Goal: Information Seeking & Learning: Learn about a topic

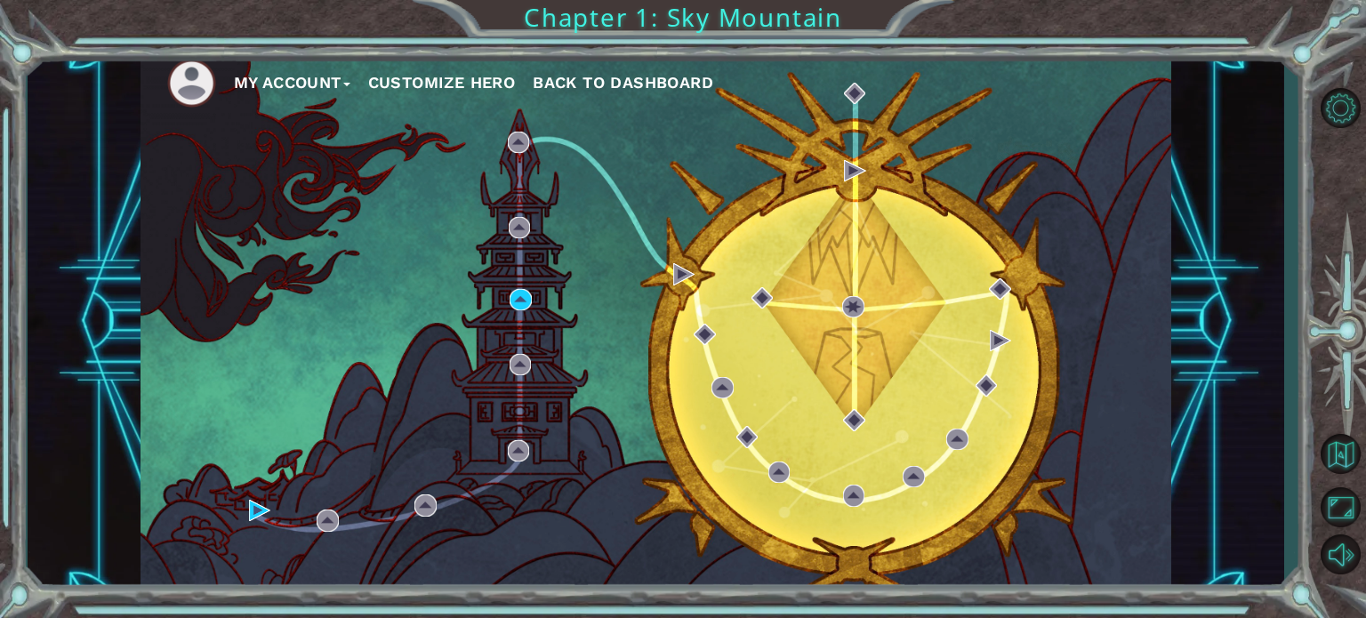
click at [546, 81] on span "Back to Dashboard" at bounding box center [623, 82] width 181 height 19
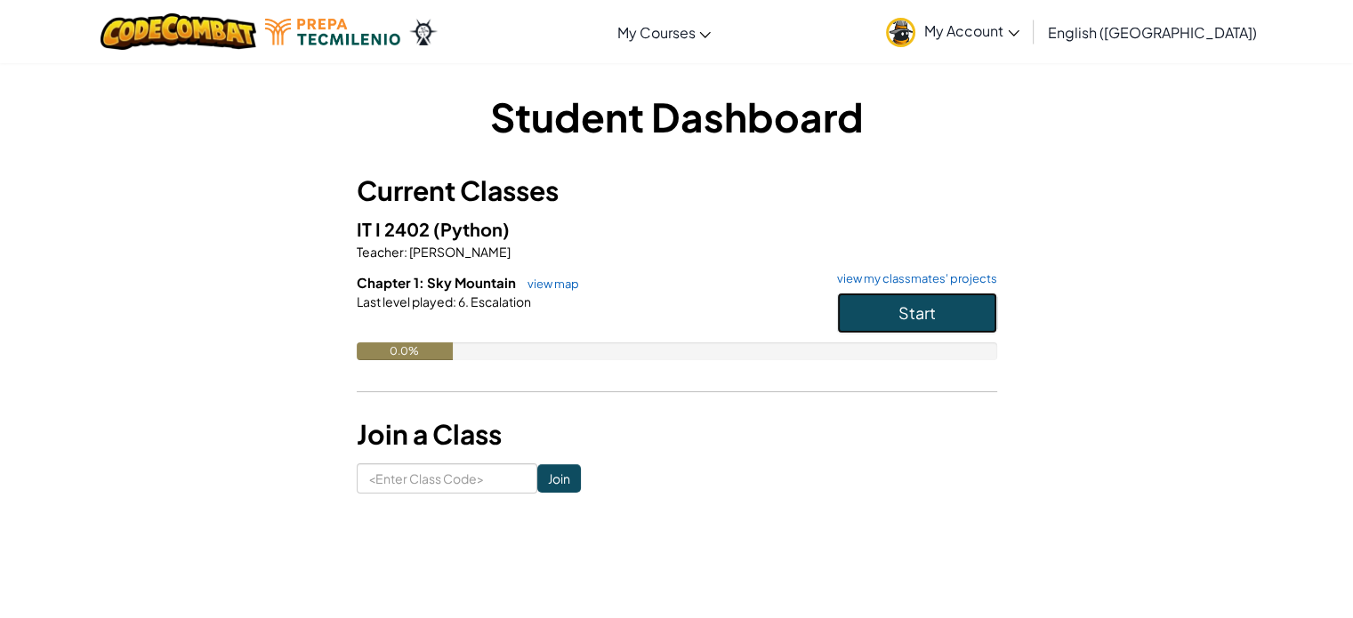
click at [936, 303] on button "Start" at bounding box center [917, 313] width 160 height 41
click at [919, 300] on button "Start" at bounding box center [917, 313] width 160 height 41
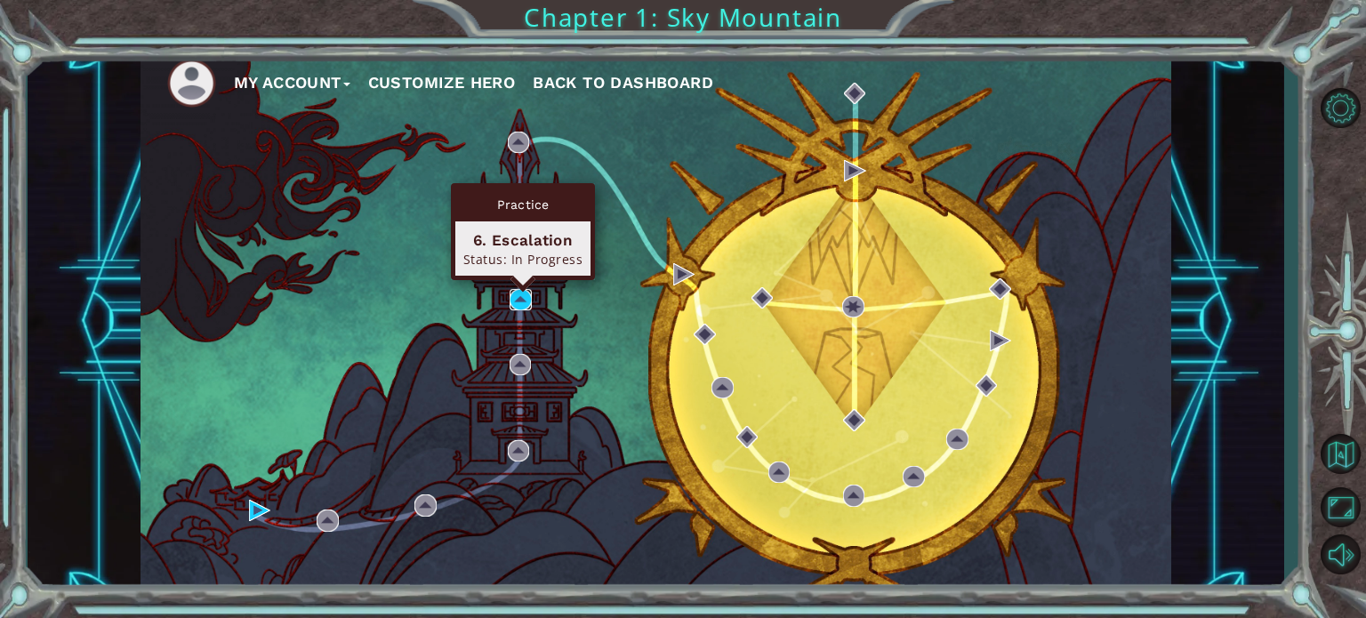
click at [514, 307] on img at bounding box center [520, 299] width 21 height 21
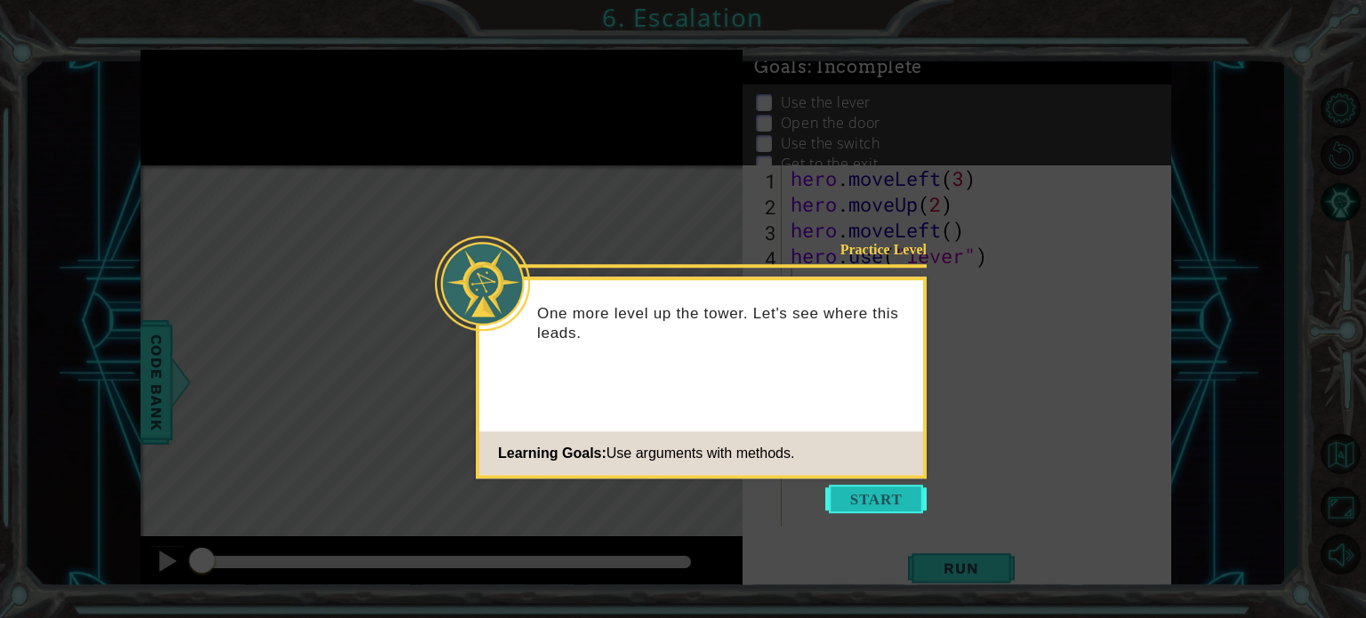
click at [874, 492] on button "Start" at bounding box center [875, 499] width 101 height 28
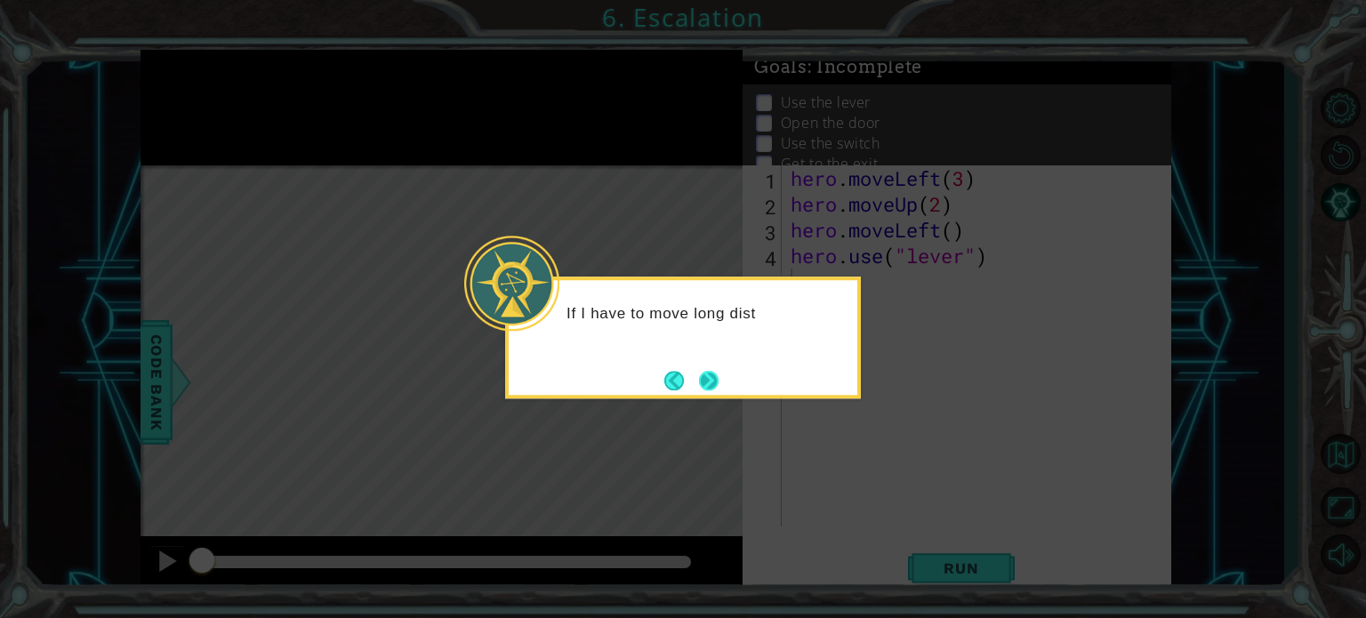
click at [710, 381] on button "Next" at bounding box center [708, 380] width 24 height 24
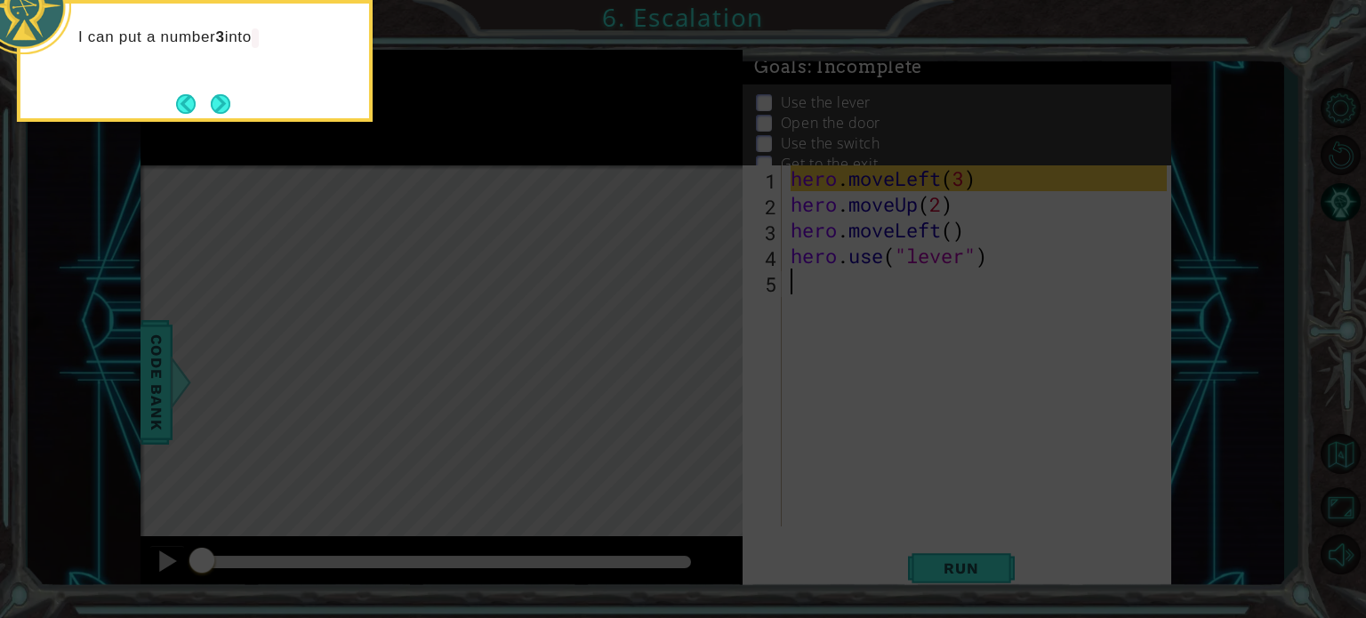
click at [206, 77] on div "I can put a number 3 into" at bounding box center [194, 46] width 349 height 71
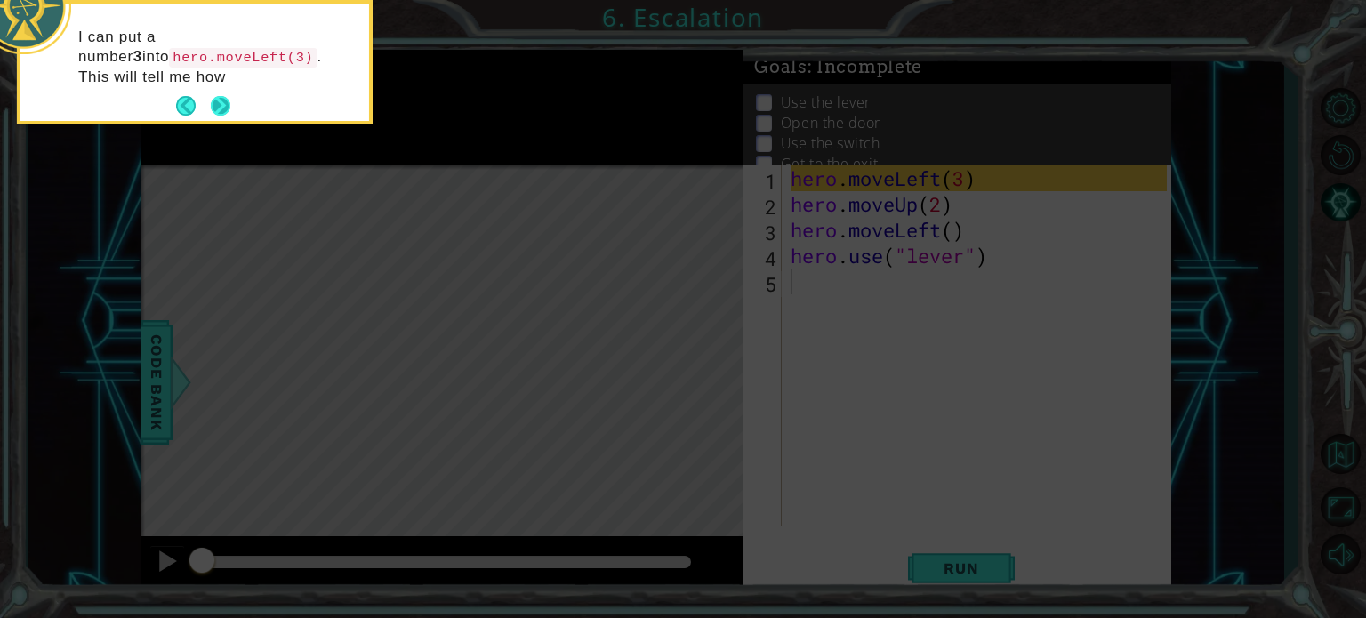
click at [229, 101] on button "Next" at bounding box center [220, 106] width 20 height 20
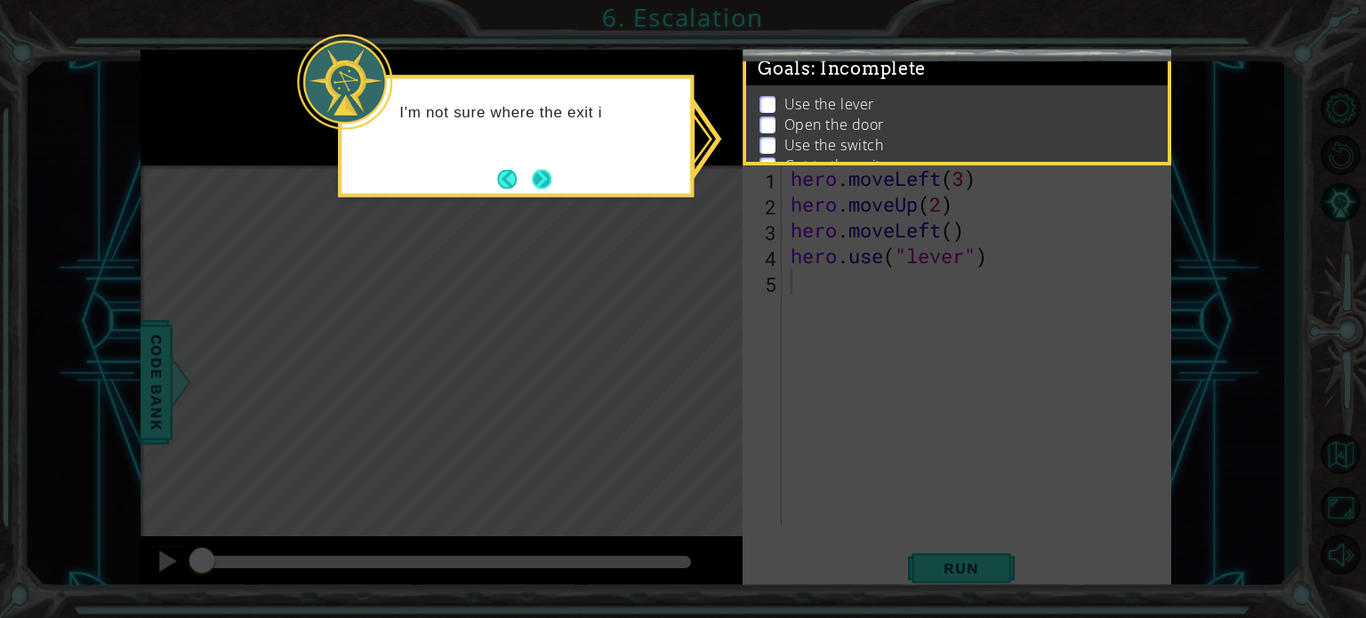
click at [548, 173] on button "Next" at bounding box center [542, 179] width 20 height 20
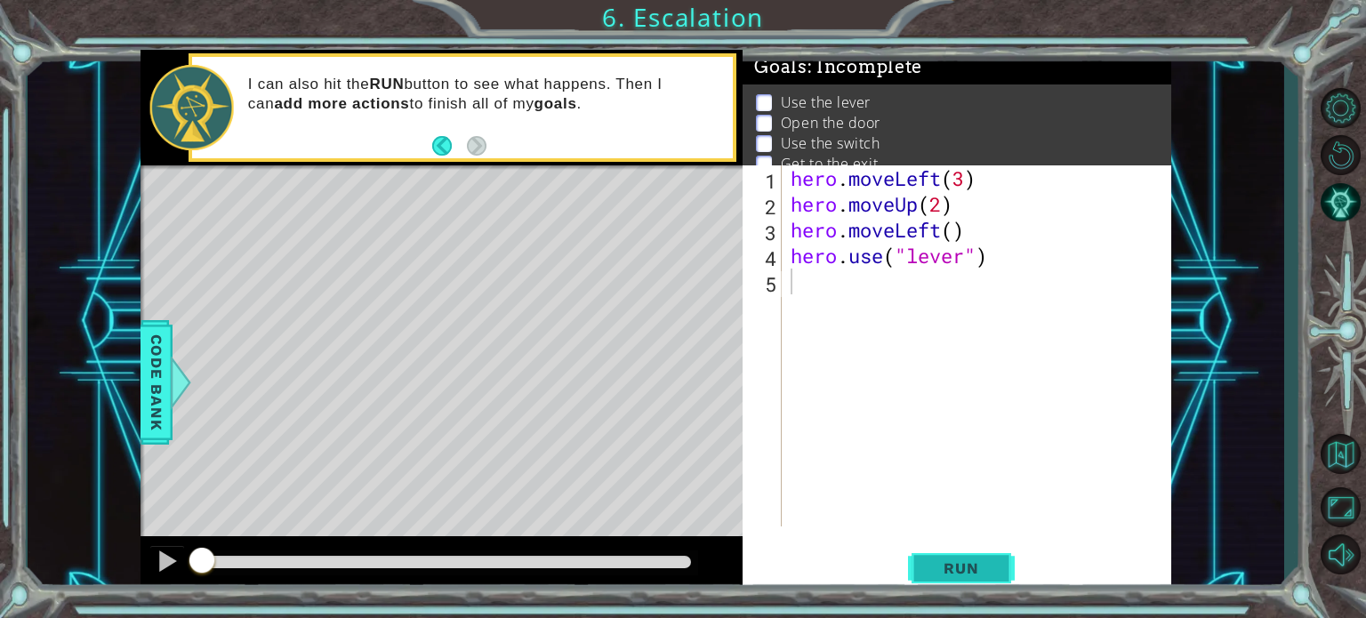
click at [956, 562] on span "Run" at bounding box center [961, 568] width 70 height 18
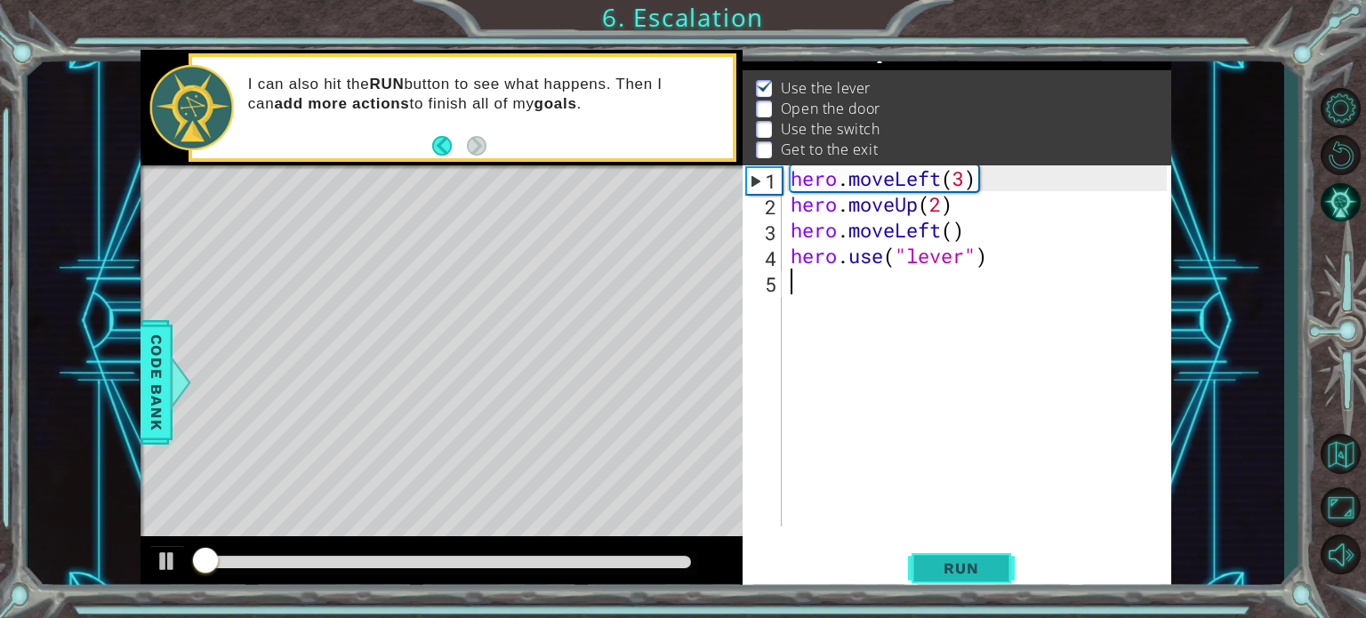
scroll to position [20, 0]
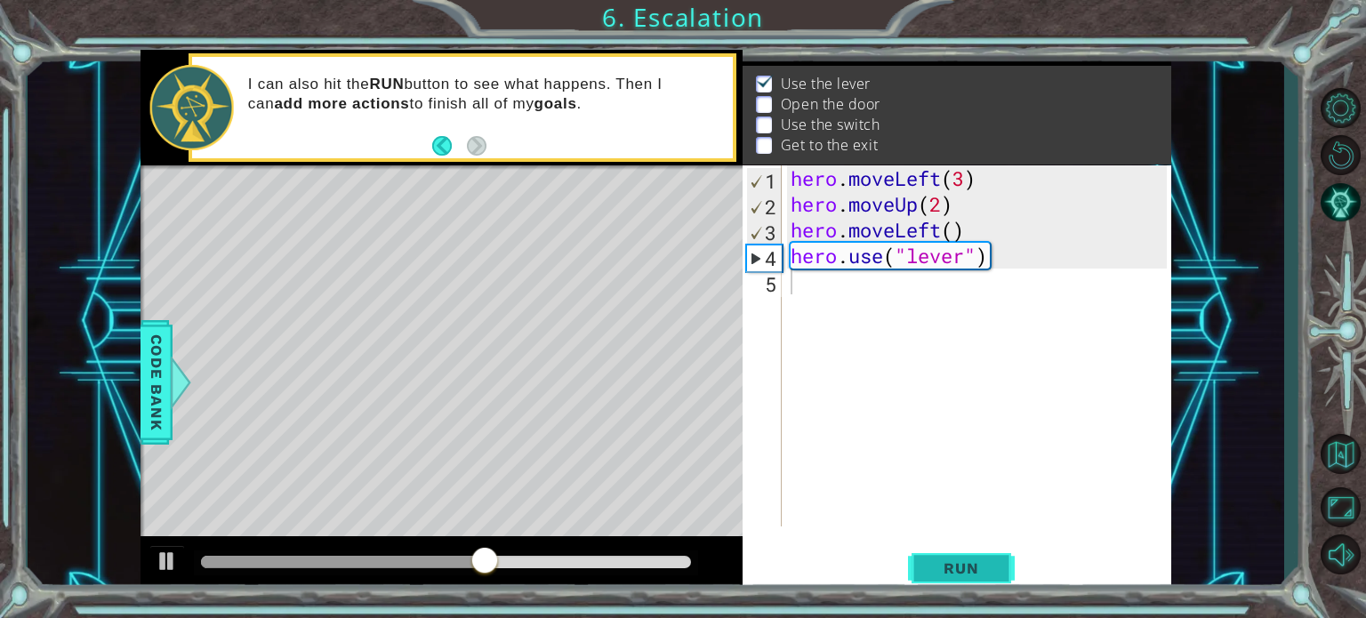
click at [927, 567] on span "Run" at bounding box center [961, 568] width 70 height 18
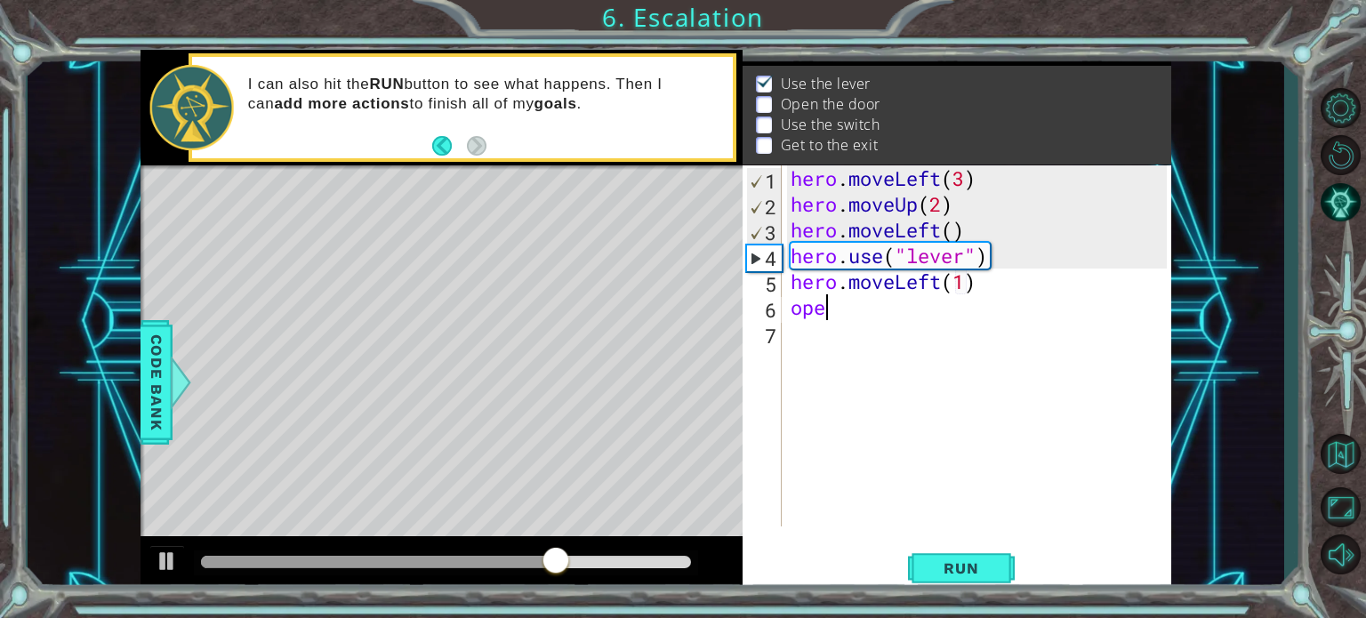
scroll to position [0, 0]
type textarea "o"
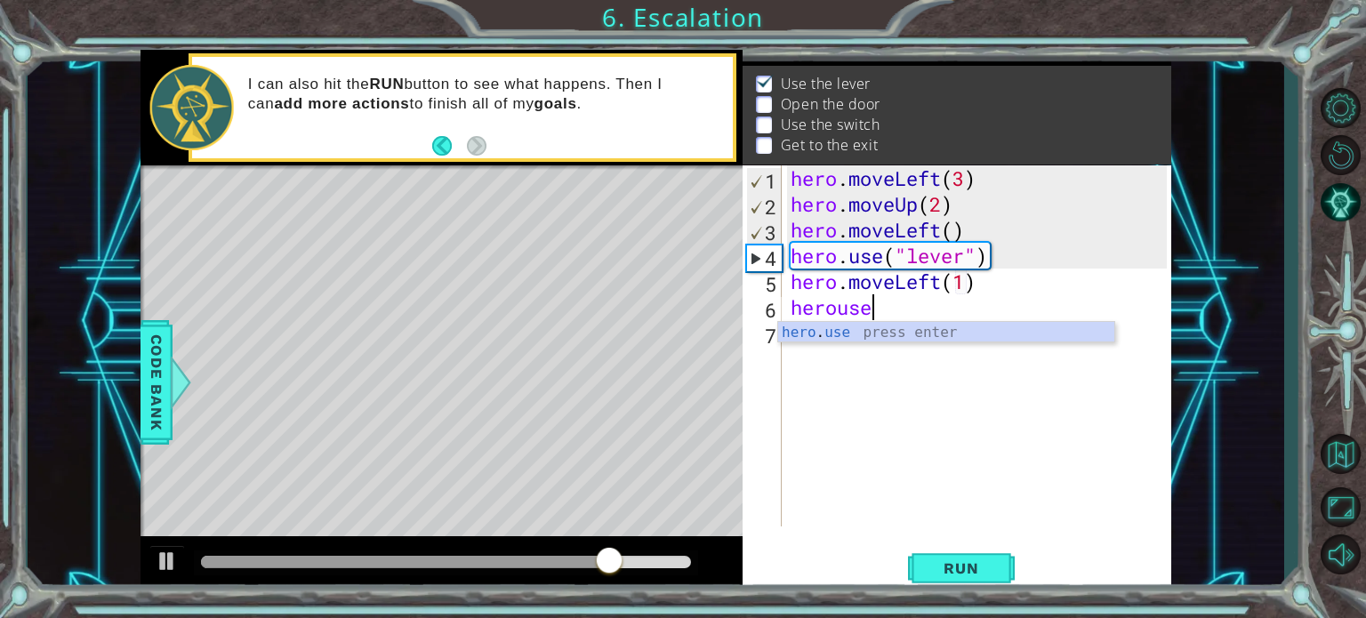
scroll to position [0, 3]
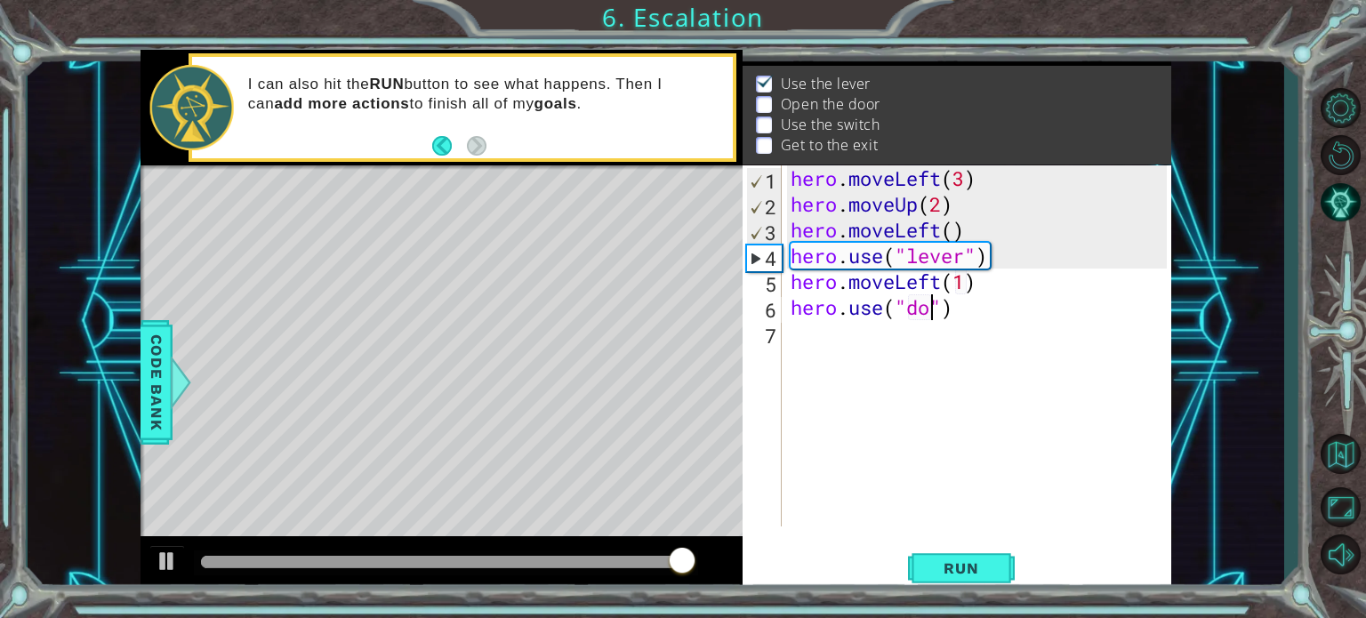
type textarea "hero.use("door")"
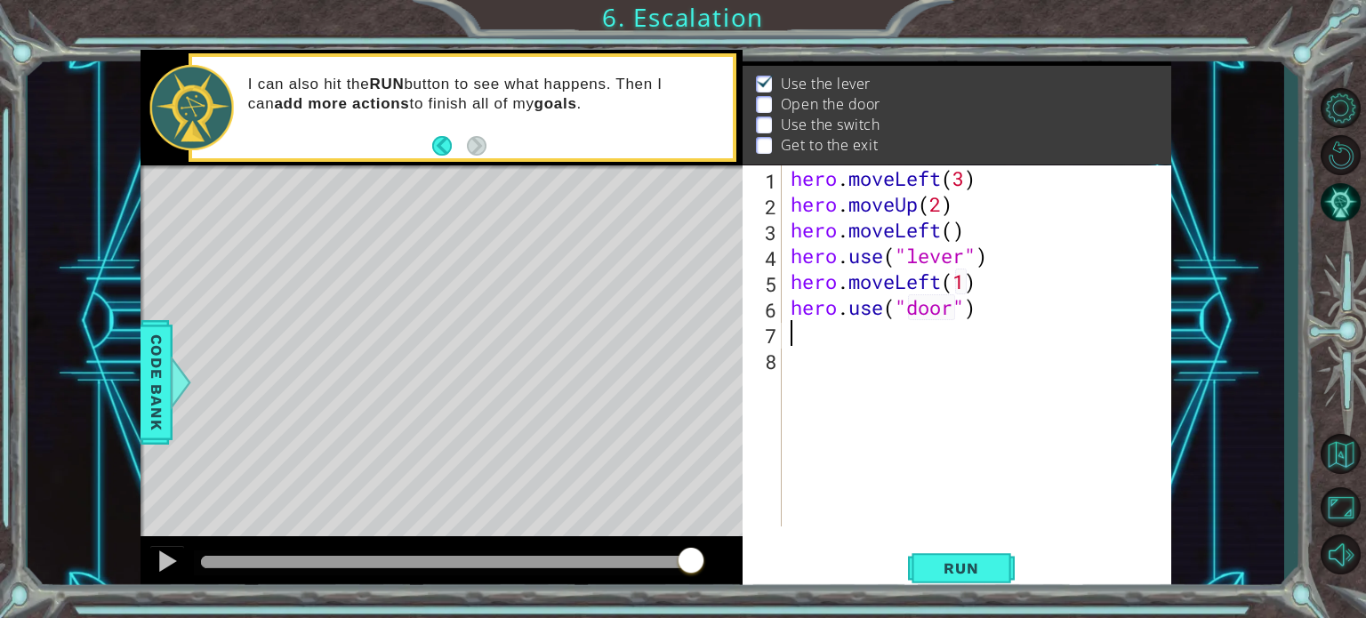
scroll to position [0, 0]
click at [951, 572] on span "Run" at bounding box center [961, 568] width 70 height 18
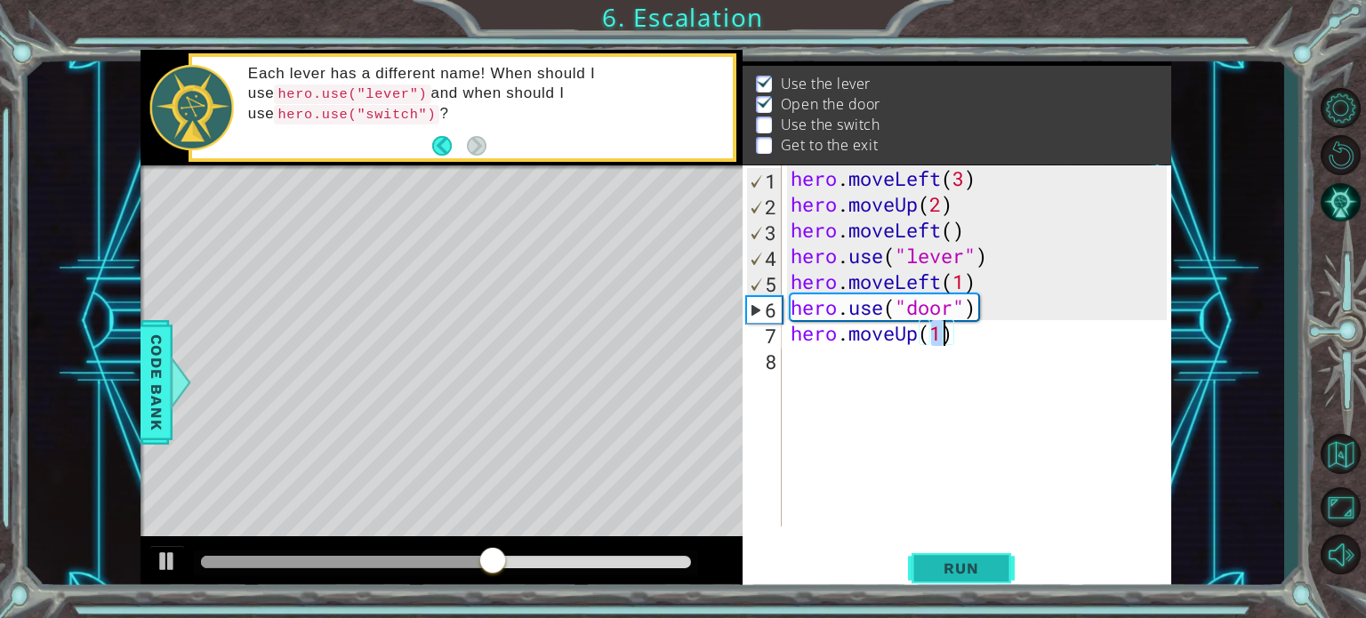
type textarea "hero.moveUp(2)"
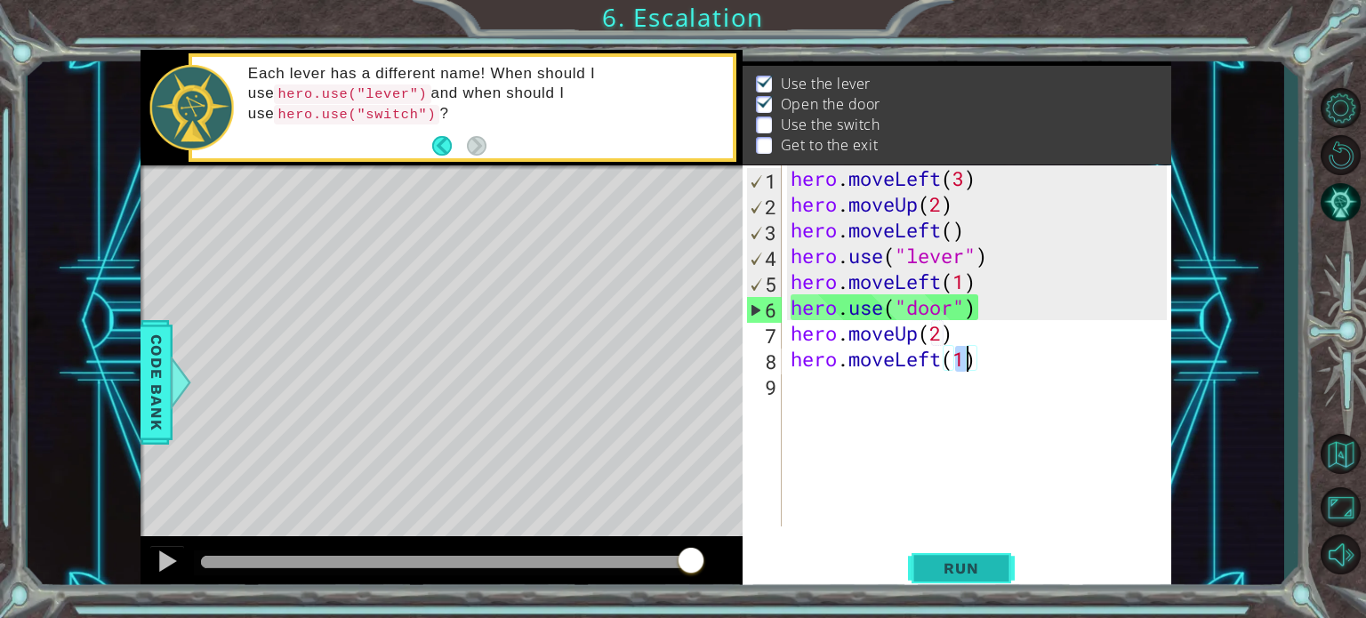
scroll to position [0, 7]
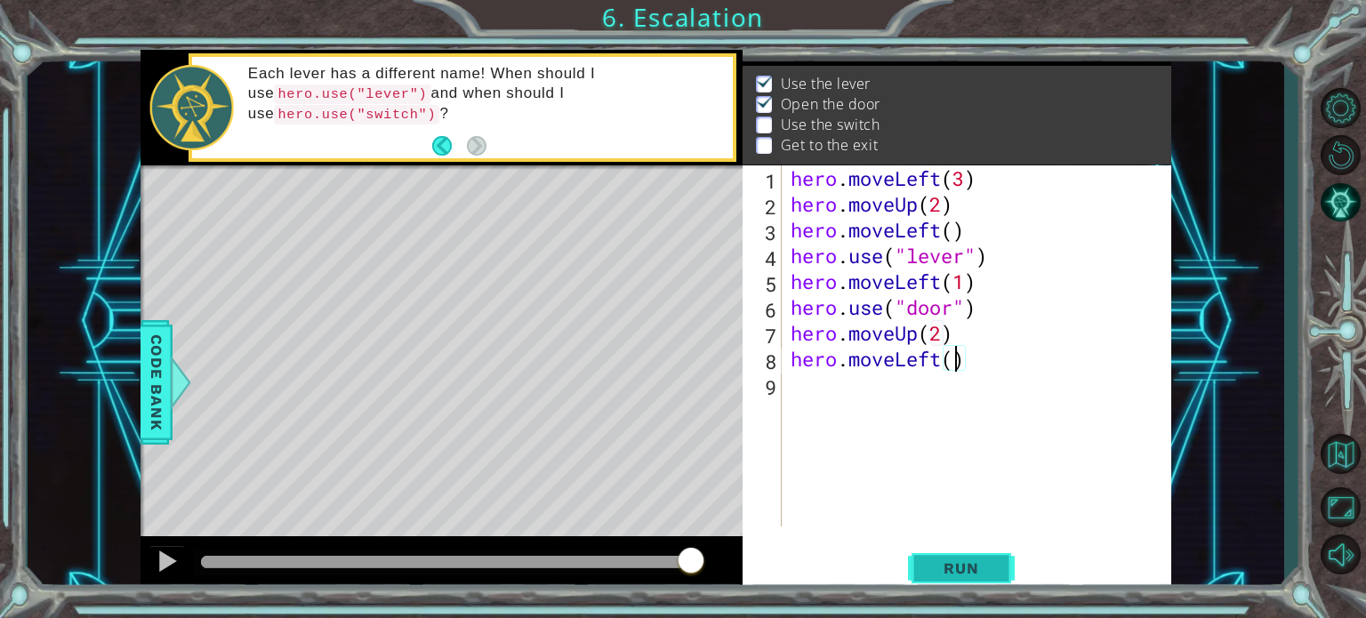
type textarea "hero.moveLeft(3)"
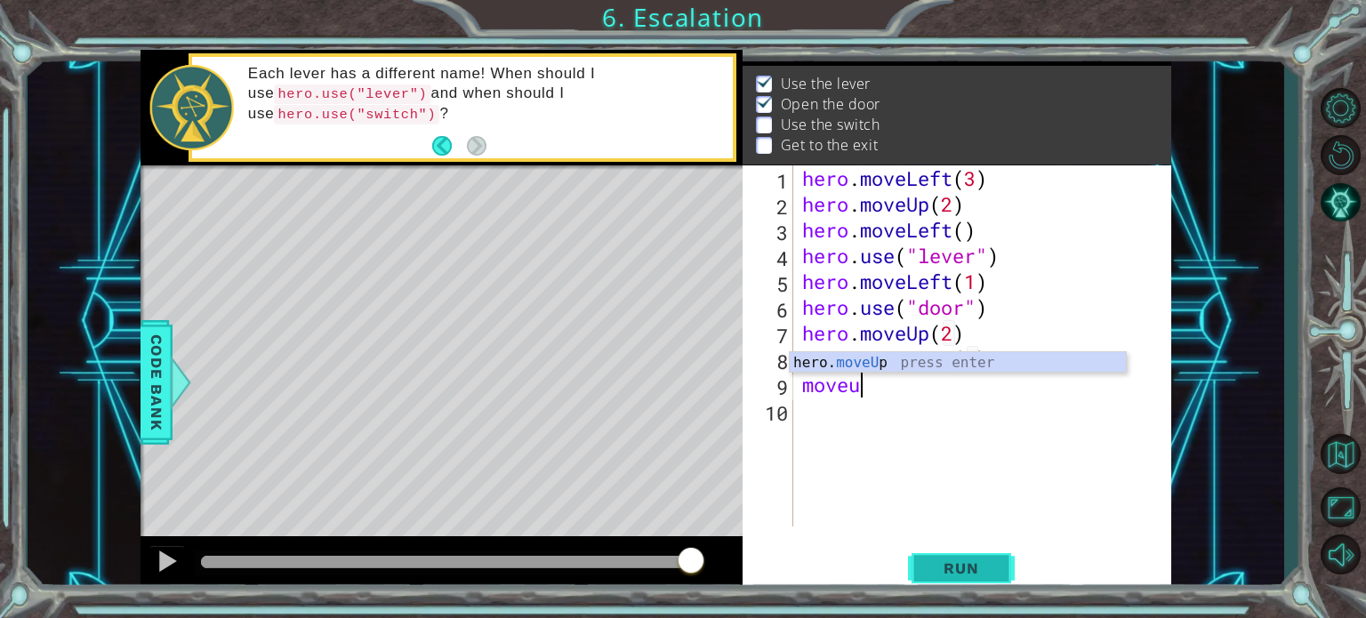
scroll to position [0, 2]
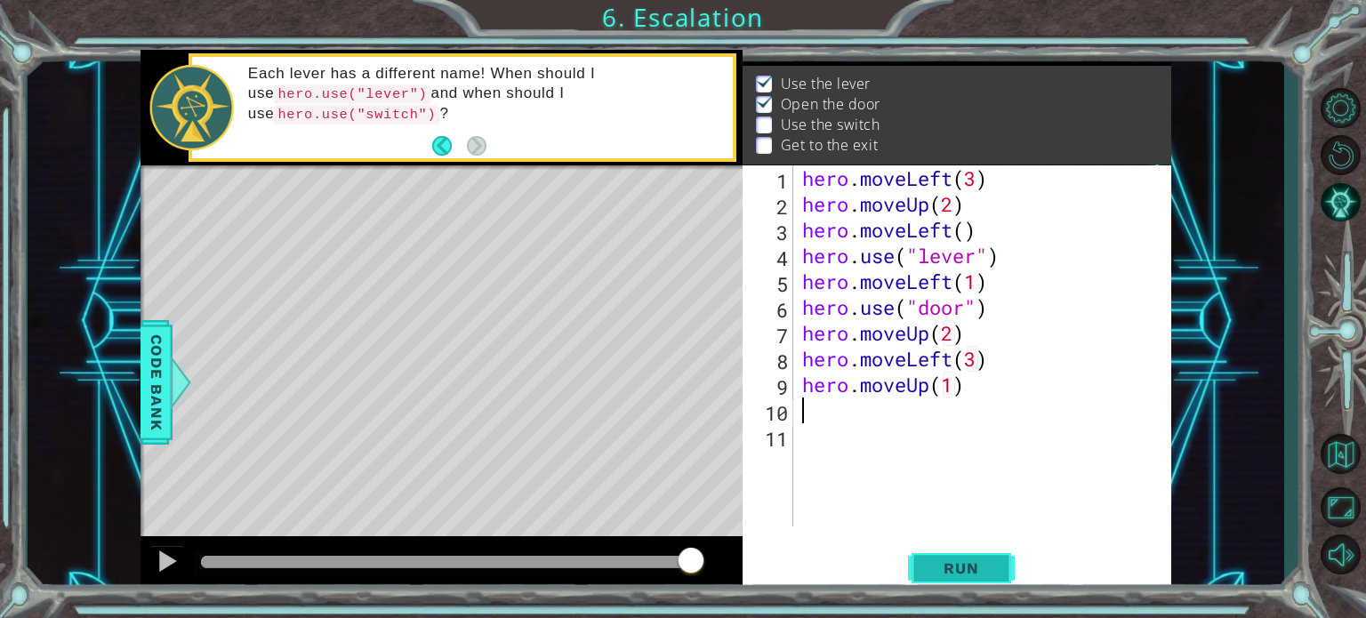
type textarea "hero.moveUp(1)"
click at [996, 566] on span "Run" at bounding box center [961, 568] width 70 height 18
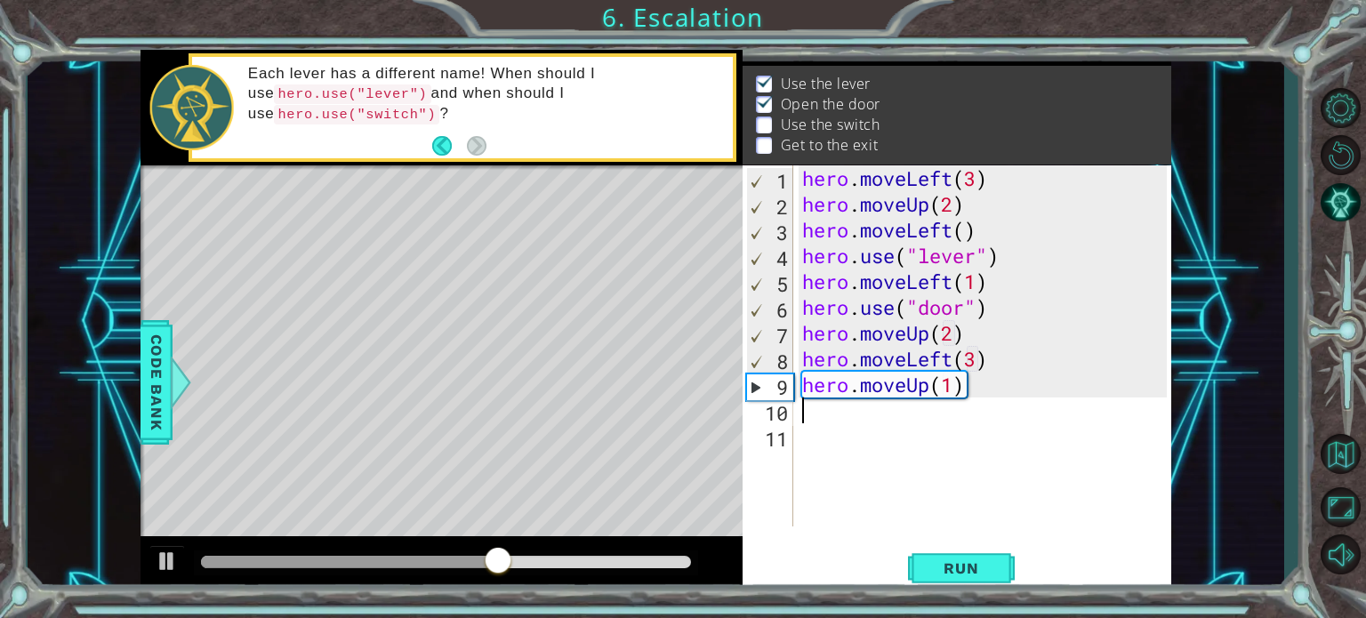
click at [951, 348] on div "hero . moveLeft ( 3 ) hero . moveUp ( 2 ) hero . moveLeft ( ) hero . use ( "lev…" at bounding box center [988, 371] width 378 height 413
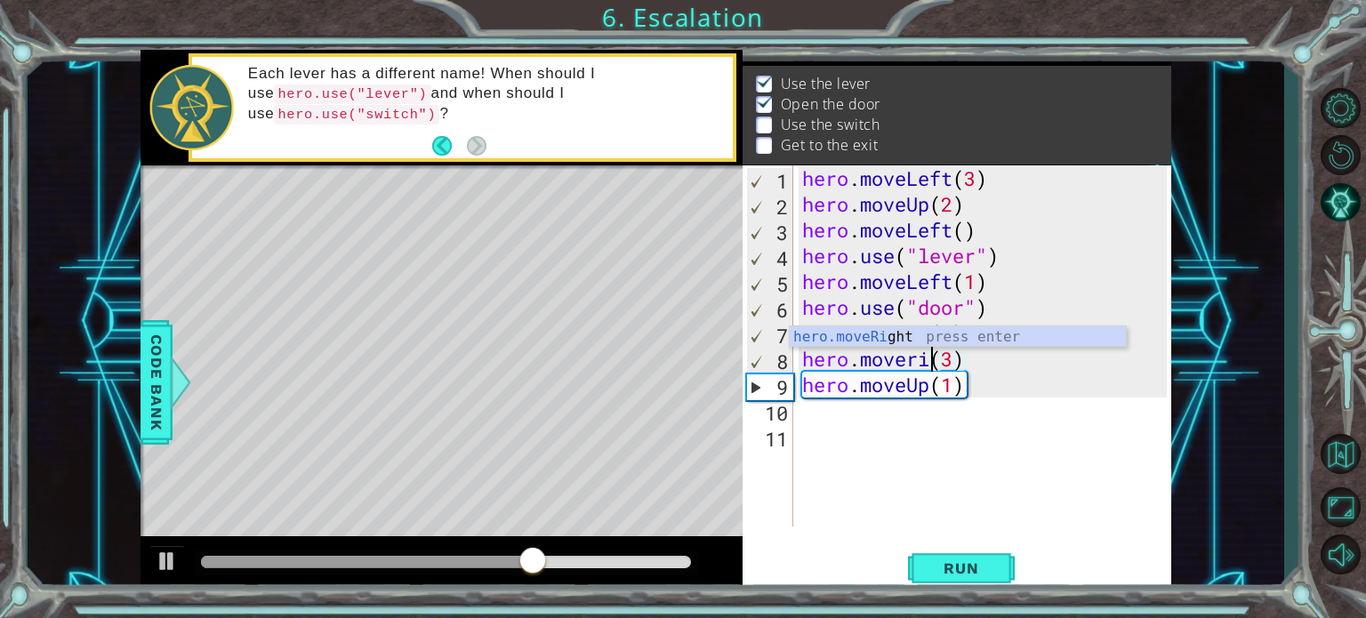
scroll to position [0, 6]
type textarea "hero.moveRight(3)"
click at [956, 583] on button "Run" at bounding box center [961, 568] width 107 height 43
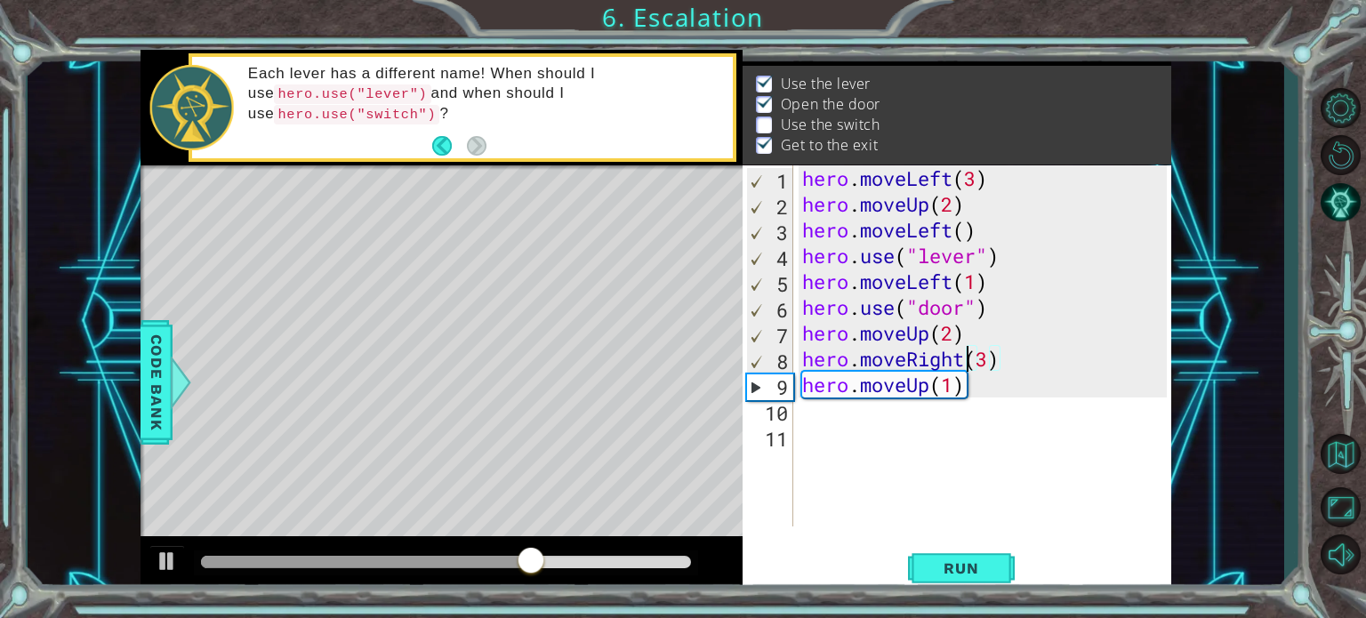
click at [963, 440] on div "hero . moveLeft ( 3 ) hero . moveUp ( 2 ) hero . moveLeft ( ) hero . use ( "lev…" at bounding box center [988, 371] width 378 height 413
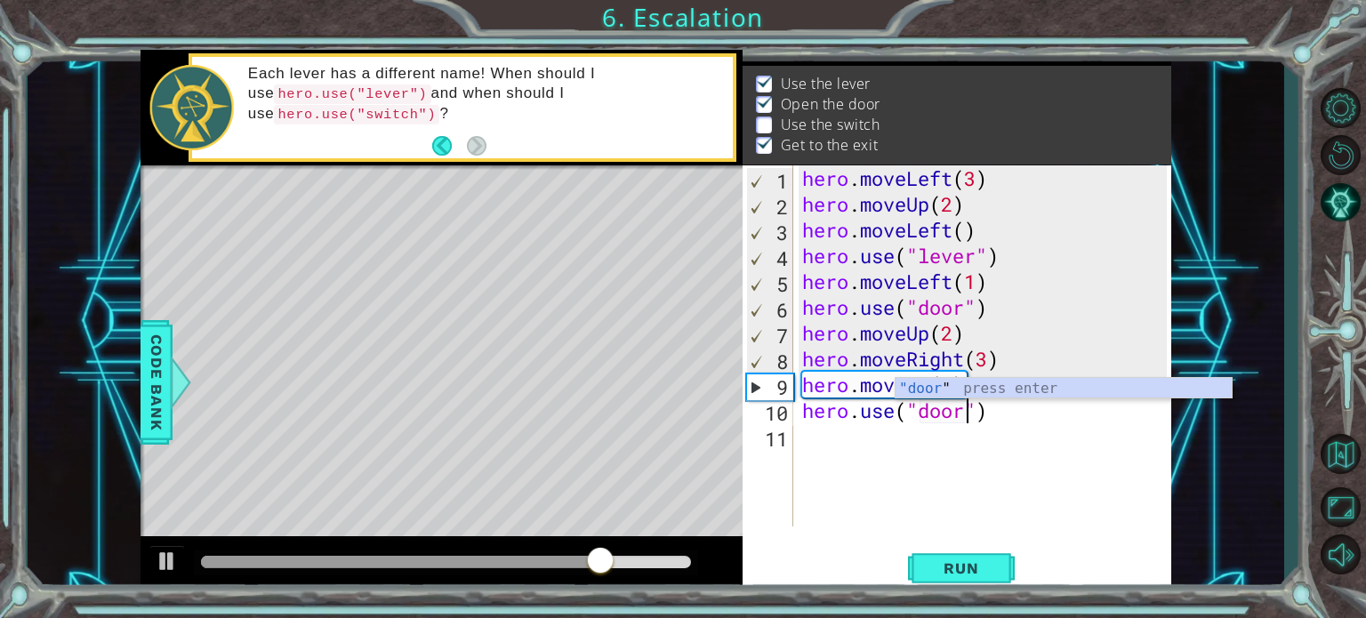
scroll to position [0, 7]
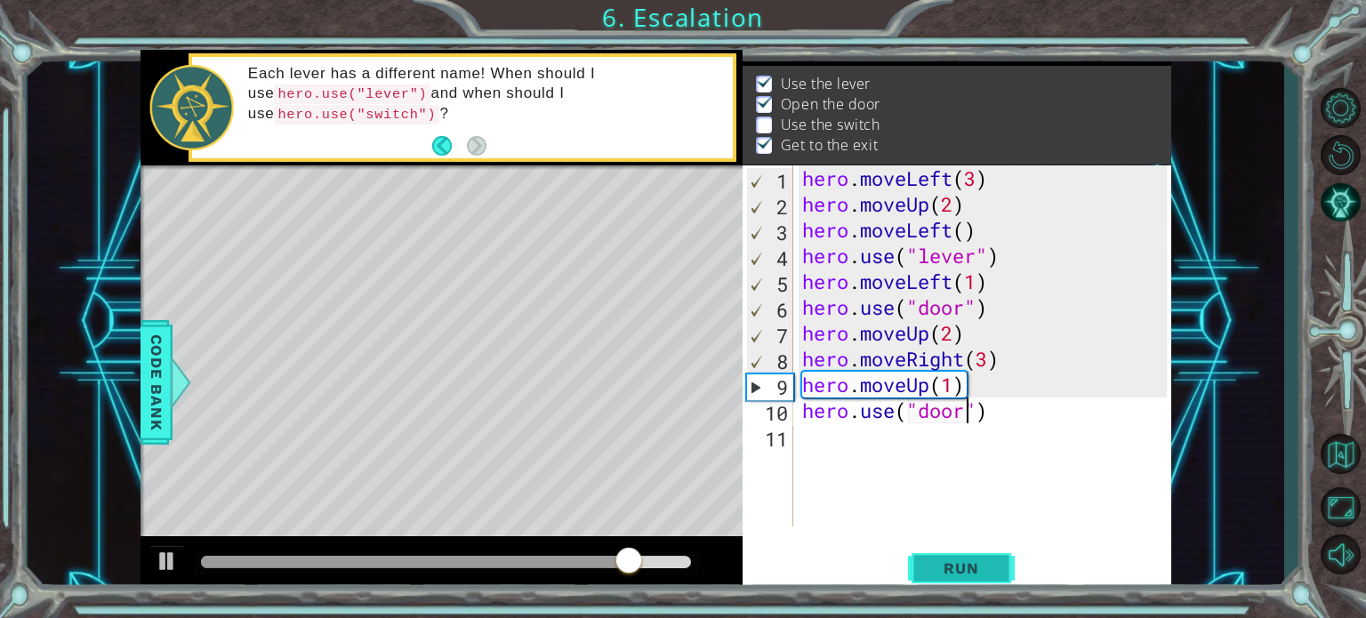
click at [967, 565] on span "Run" at bounding box center [961, 568] width 70 height 18
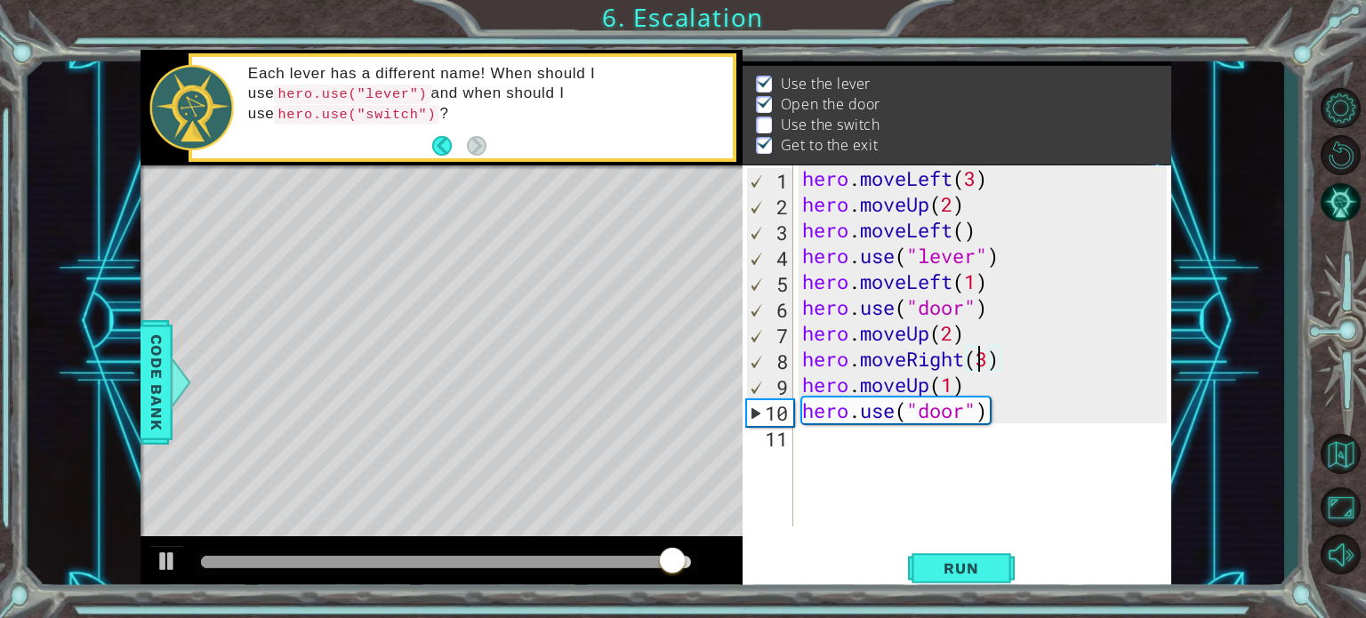
click at [983, 359] on div "hero . moveLeft ( 3 ) hero . moveUp ( 2 ) hero . moveLeft ( ) hero . use ( "lev…" at bounding box center [988, 371] width 378 height 413
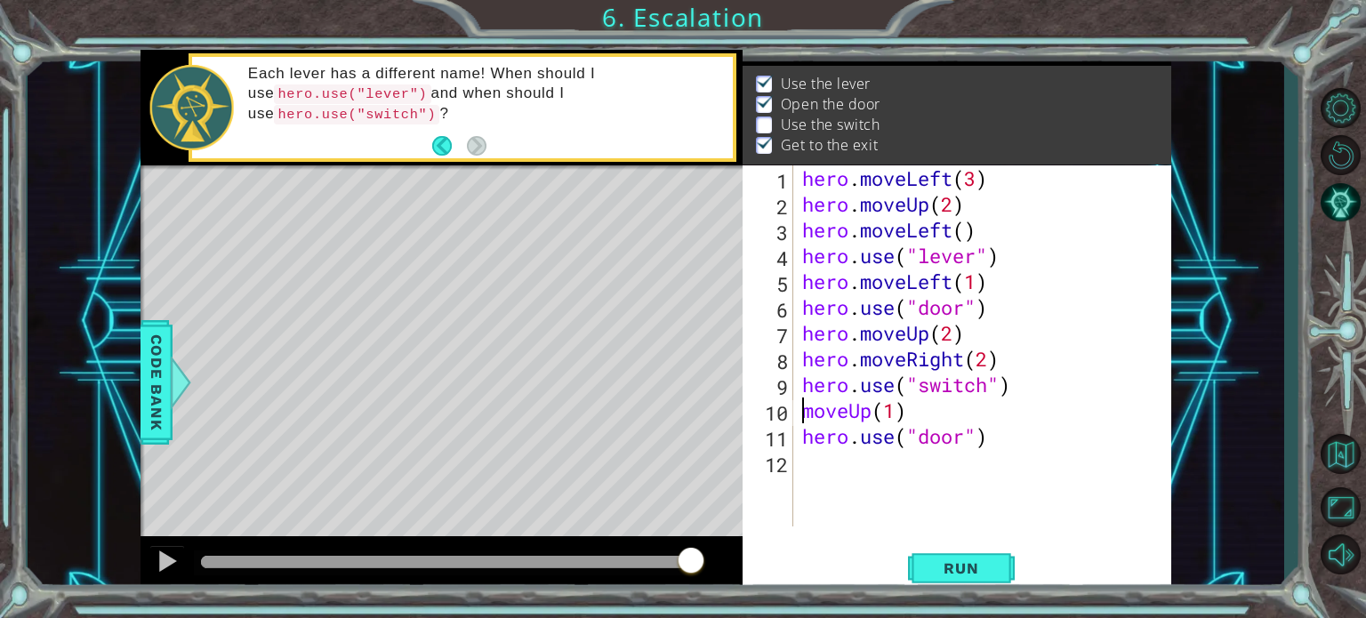
scroll to position [0, 0]
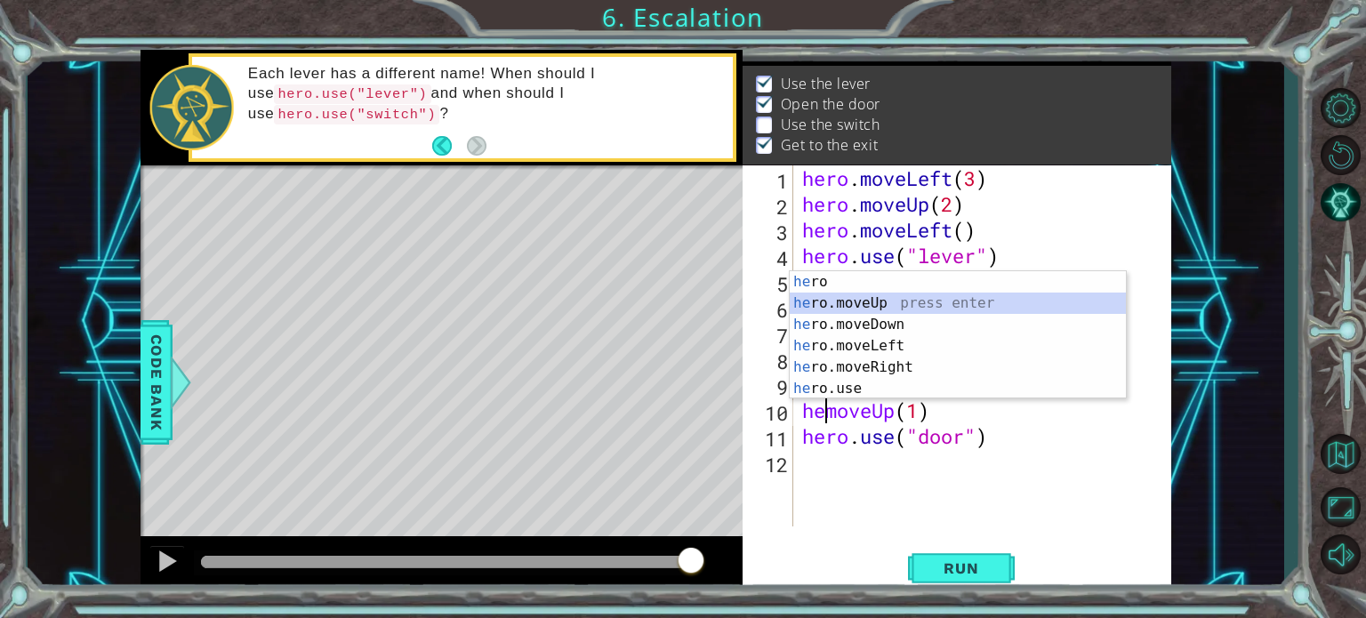
click at [927, 296] on div "he ro press enter he ro.moveUp press enter he ro.moveDown press enter he ro.mov…" at bounding box center [958, 356] width 336 height 171
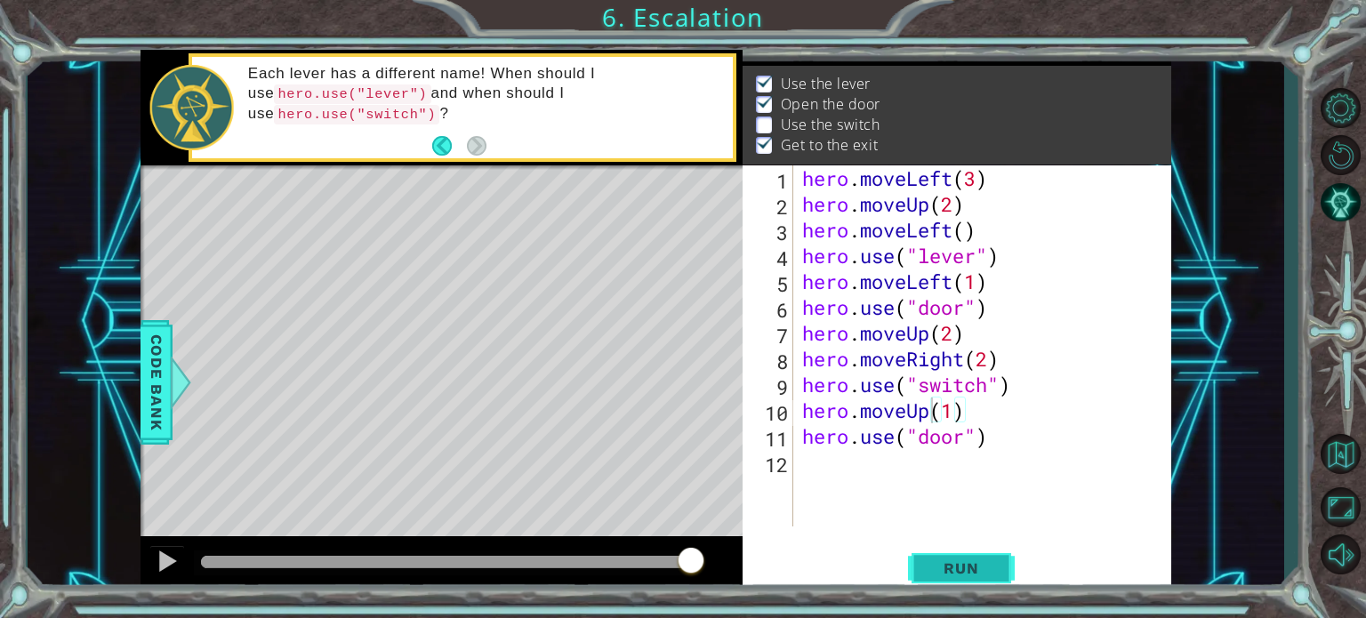
click at [961, 565] on span "Run" at bounding box center [961, 568] width 70 height 18
click at [1020, 440] on div "hero . moveLeft ( 3 ) hero . moveUp ( 2 ) hero . moveLeft ( ) hero . use ( "lev…" at bounding box center [988, 371] width 378 height 413
click at [914, 405] on div "hero . moveLeft ( 3 ) hero . moveUp ( 2 ) hero . moveLeft ( ) hero . use ( "lev…" at bounding box center [988, 371] width 378 height 413
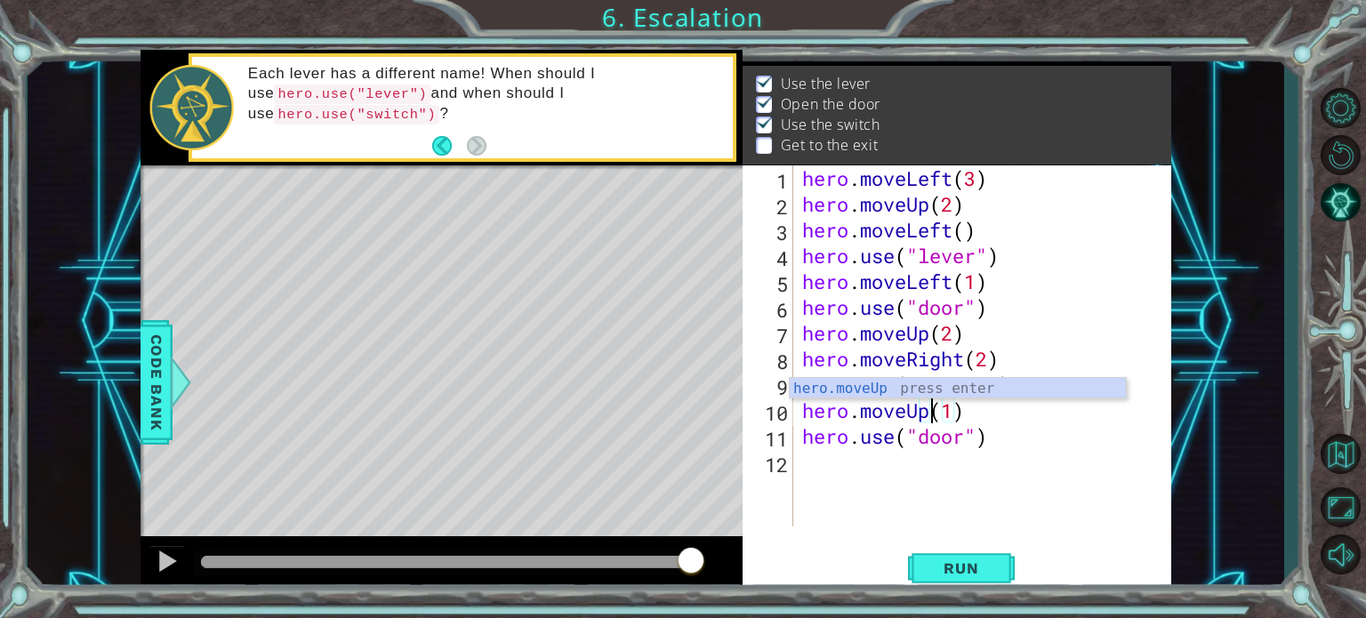
scroll to position [0, 6]
click at [999, 433] on div "hero . moveLeft ( 3 ) hero . moveUp ( 2 ) hero . moveLeft ( ) hero . use ( "lev…" at bounding box center [988, 371] width 378 height 413
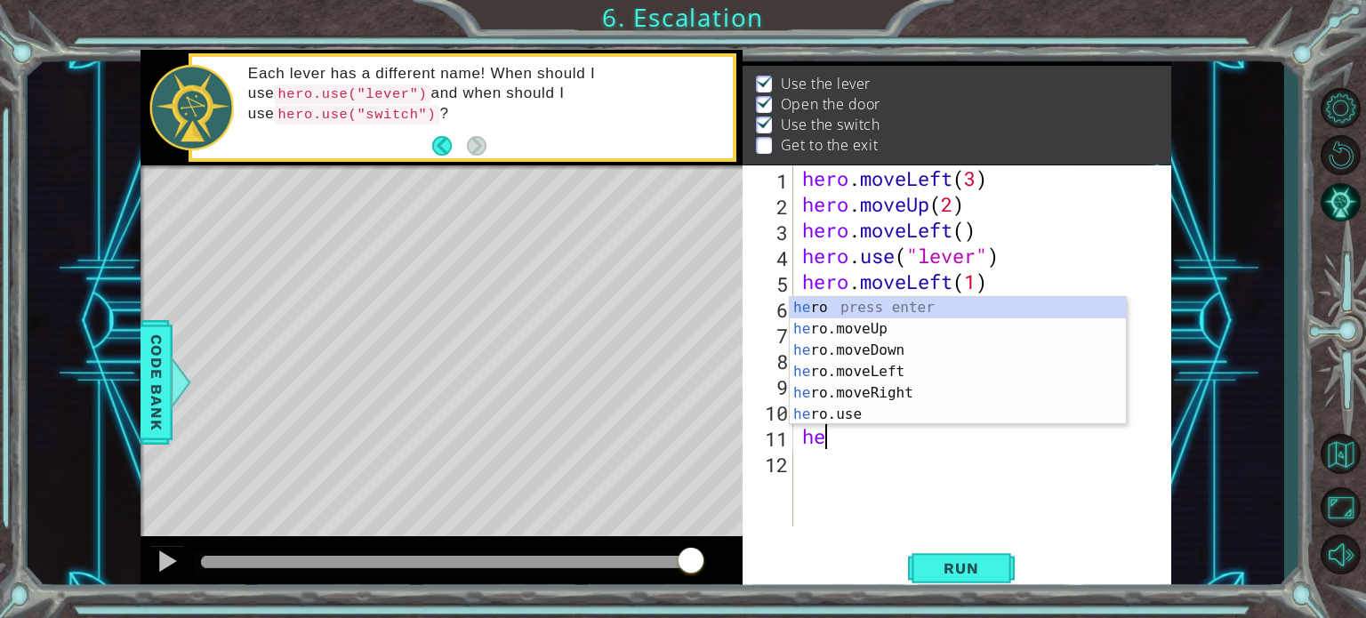
scroll to position [0, 0]
type textarea "h"
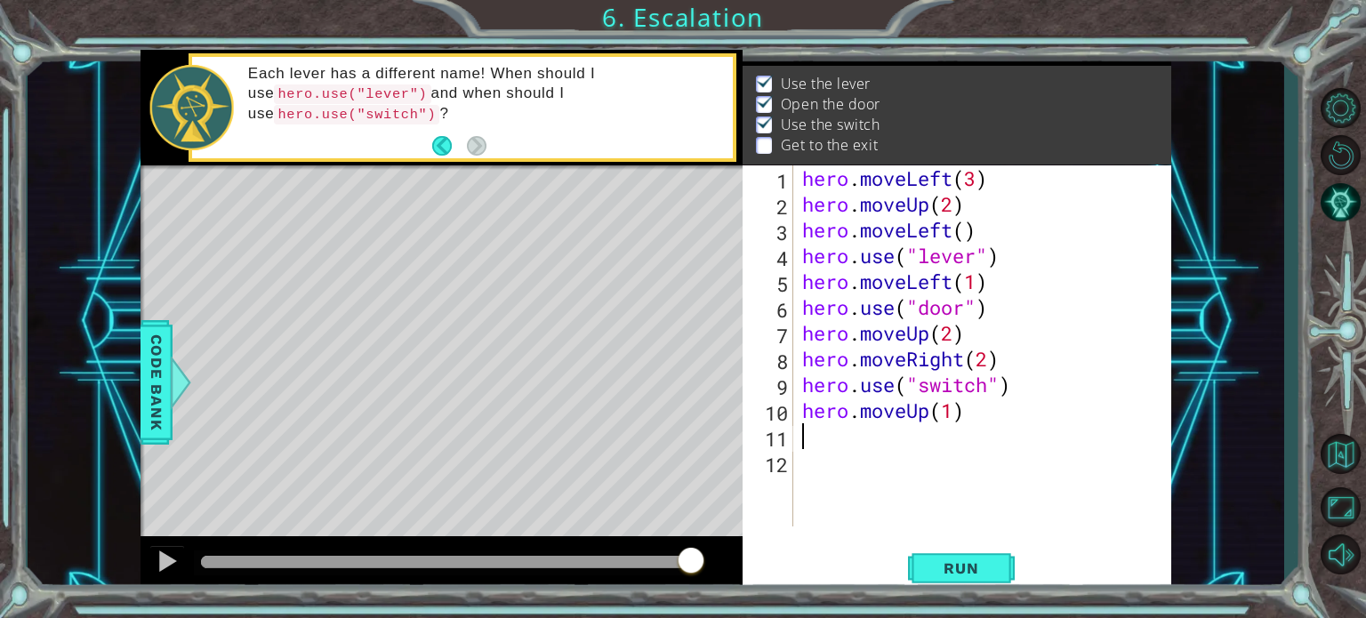
type textarea "hero.moveUp(1)"
click at [800, 408] on div "hero . moveLeft ( 3 ) hero . moveUp ( 2 ) hero . moveLeft ( ) hero . use ( "lev…" at bounding box center [988, 371] width 378 height 413
type textarea "hero.moveRight(1)"
click at [932, 566] on span "Run" at bounding box center [961, 568] width 70 height 18
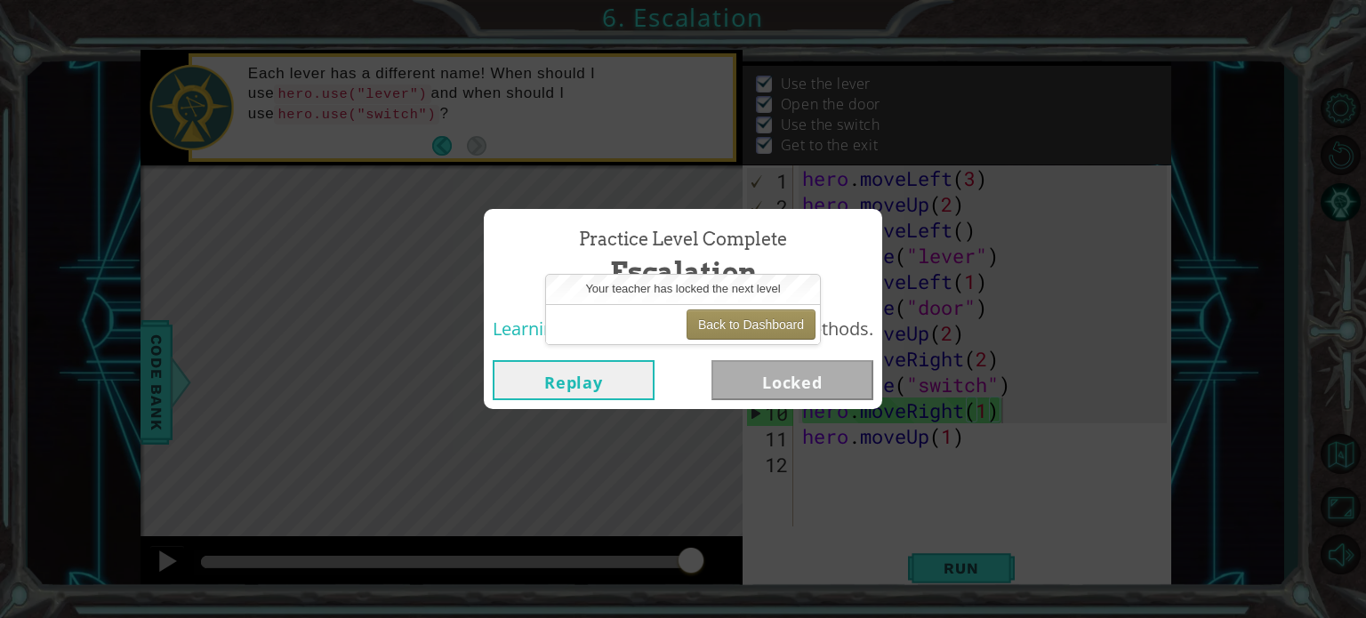
click at [610, 372] on button "Replay" at bounding box center [574, 380] width 162 height 40
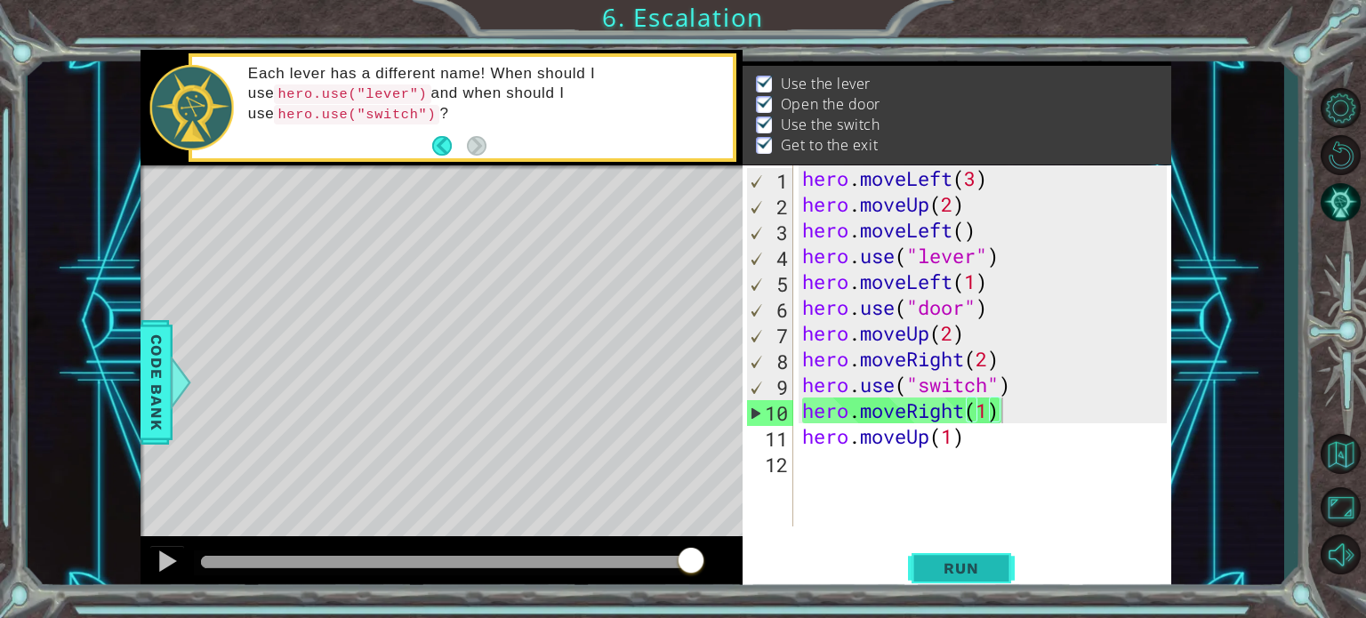
click at [959, 567] on span "Run" at bounding box center [961, 568] width 70 height 18
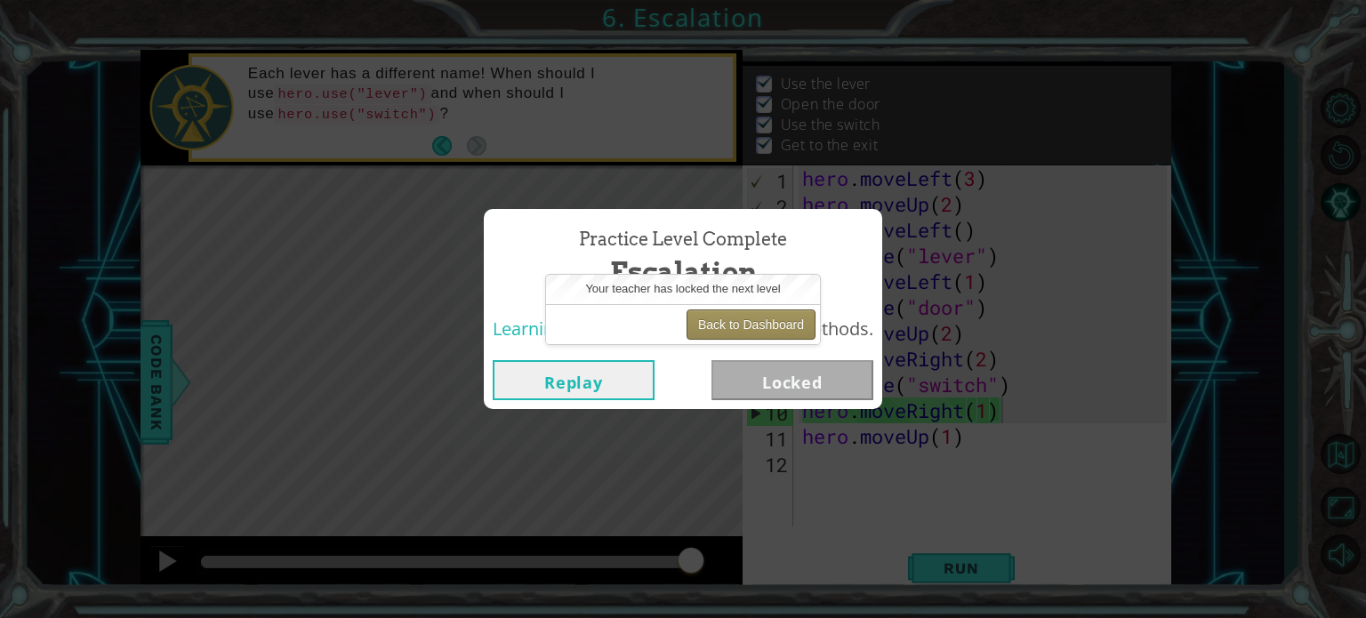
click at [749, 334] on button "Back to Dashboard" at bounding box center [750, 324] width 129 height 30
click at [745, 333] on button "Back to Dashboard" at bounding box center [750, 324] width 129 height 30
click at [746, 327] on button "Back to Dashboard" at bounding box center [750, 324] width 129 height 30
click at [741, 327] on button "Back to Dashboard" at bounding box center [750, 324] width 129 height 30
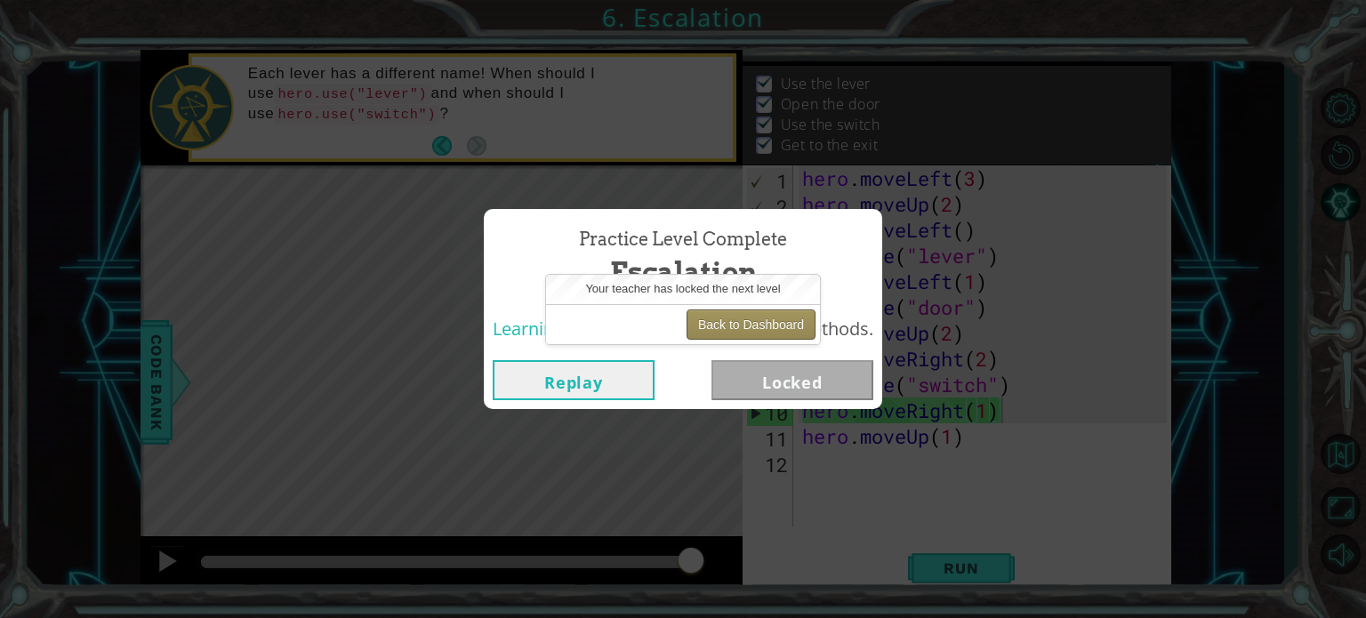
click at [741, 327] on button "Back to Dashboard" at bounding box center [750, 324] width 129 height 30
click at [758, 337] on button "Back to Dashboard" at bounding box center [750, 324] width 129 height 30
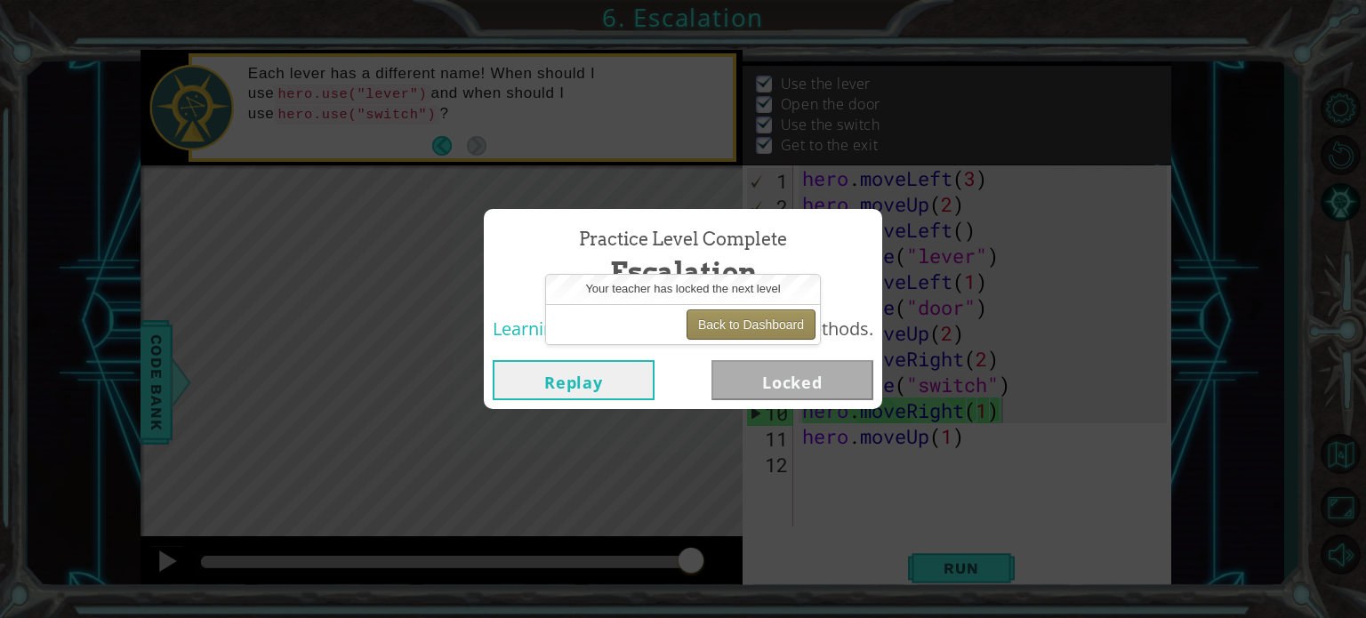
click at [750, 323] on button "Back to Dashboard" at bounding box center [750, 324] width 129 height 30
click at [751, 321] on button "Back to Dashboard" at bounding box center [750, 324] width 129 height 30
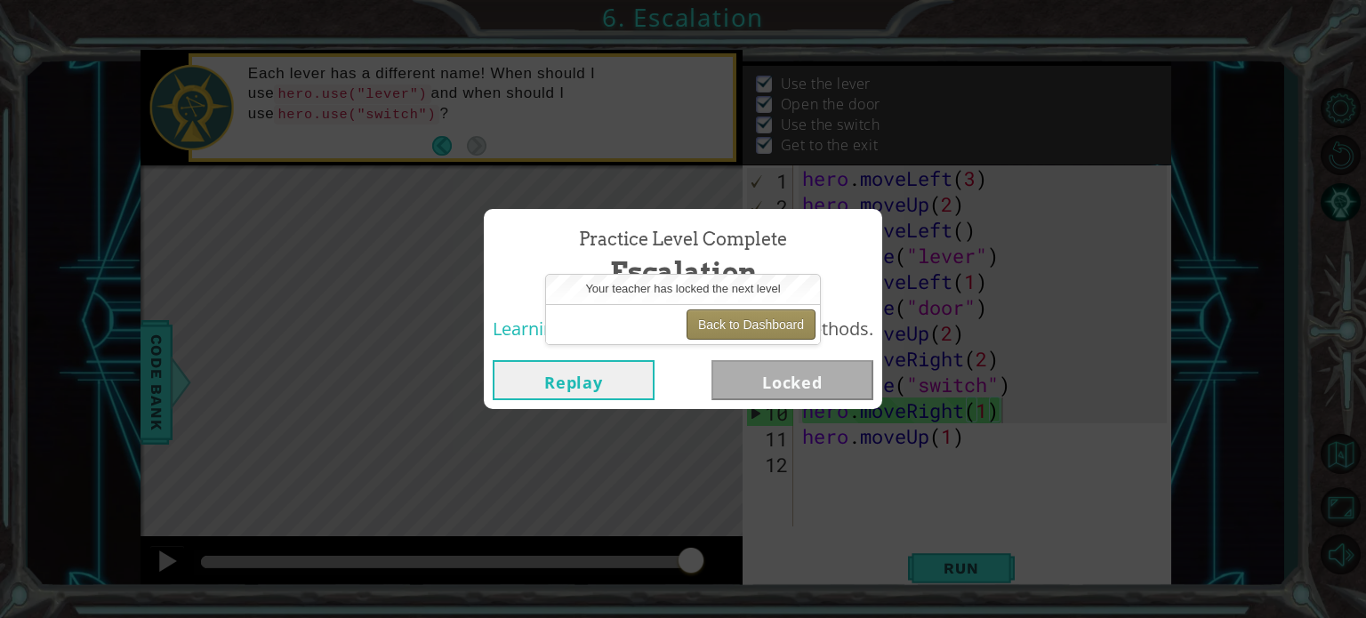
click at [698, 311] on button "Back to Dashboard" at bounding box center [750, 324] width 129 height 30
click at [706, 312] on button "Back to Dashboard" at bounding box center [750, 324] width 129 height 30
click at [701, 302] on div "Your teacher has locked the next level" at bounding box center [683, 289] width 274 height 29
click at [730, 333] on button "Back to Dashboard" at bounding box center [750, 324] width 129 height 30
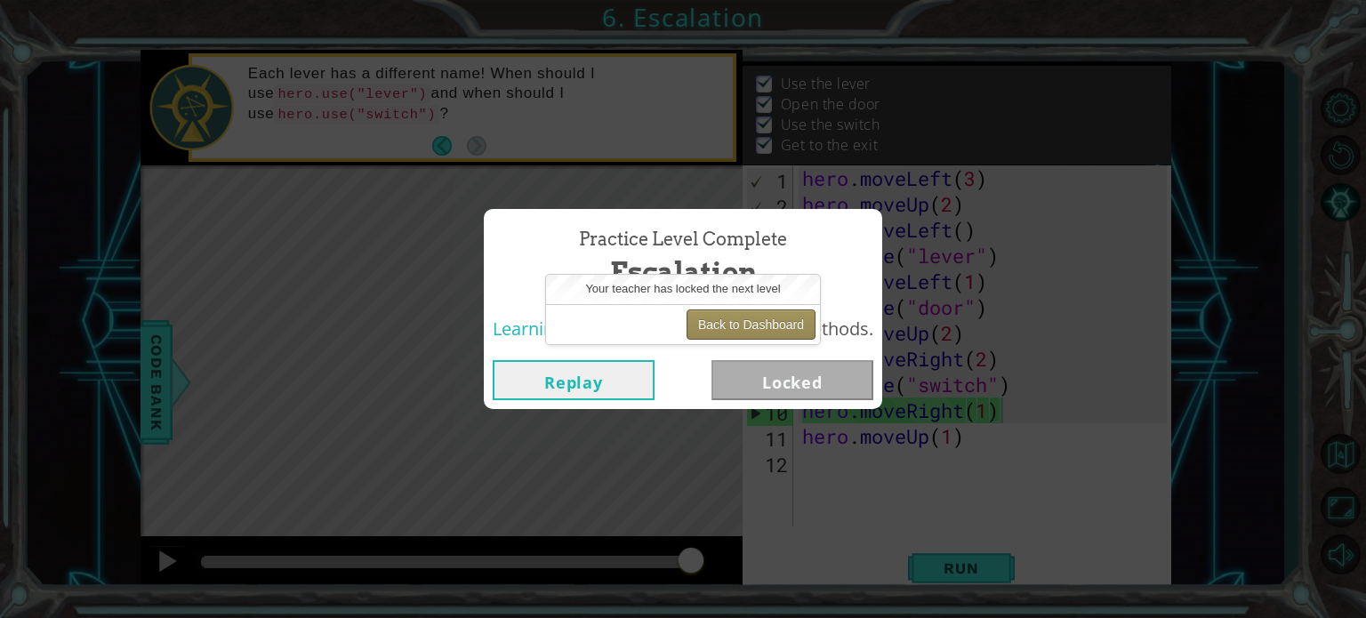
click at [730, 333] on button "Back to Dashboard" at bounding box center [750, 324] width 129 height 30
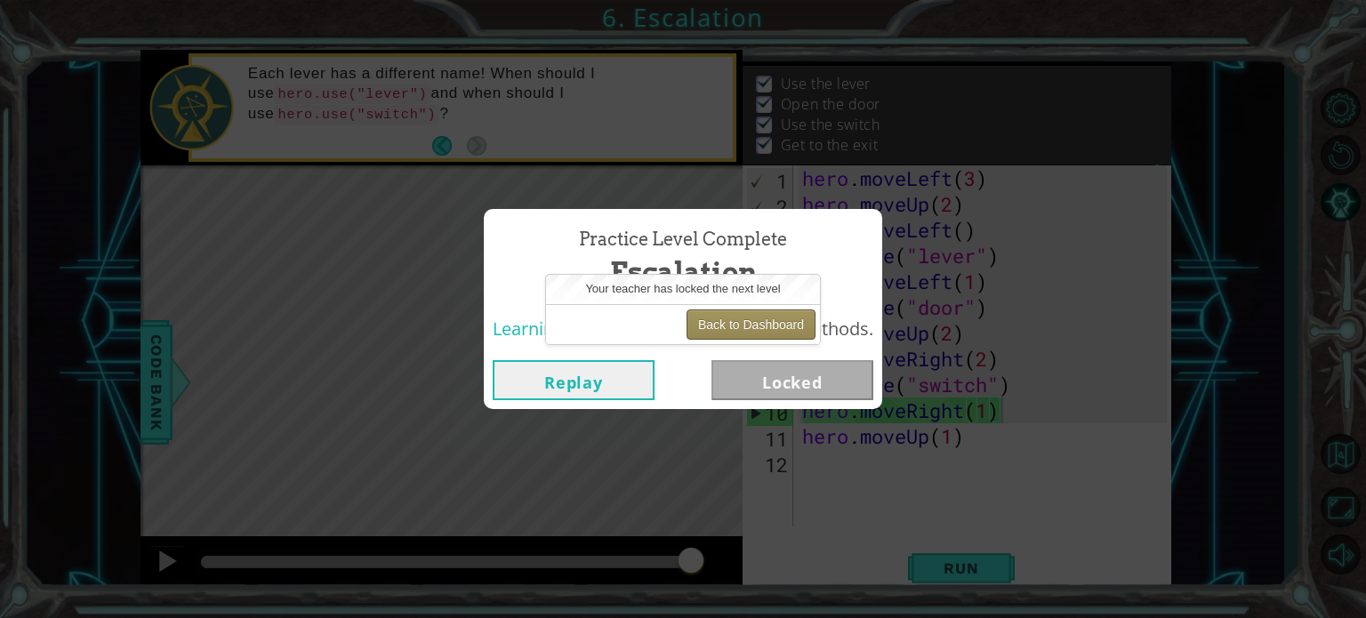
click at [730, 333] on button "Back to Dashboard" at bounding box center [750, 324] width 129 height 30
click at [727, 326] on button "Back to Dashboard" at bounding box center [750, 324] width 129 height 30
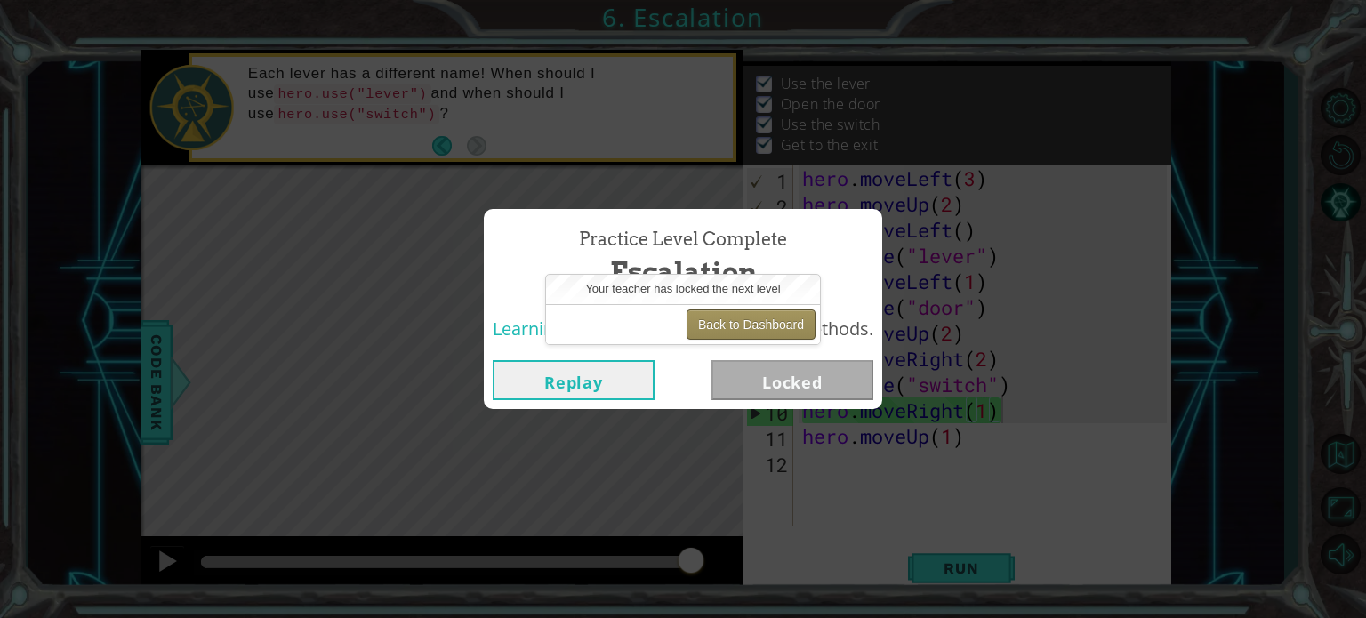
click at [727, 326] on button "Back to Dashboard" at bounding box center [750, 324] width 129 height 30
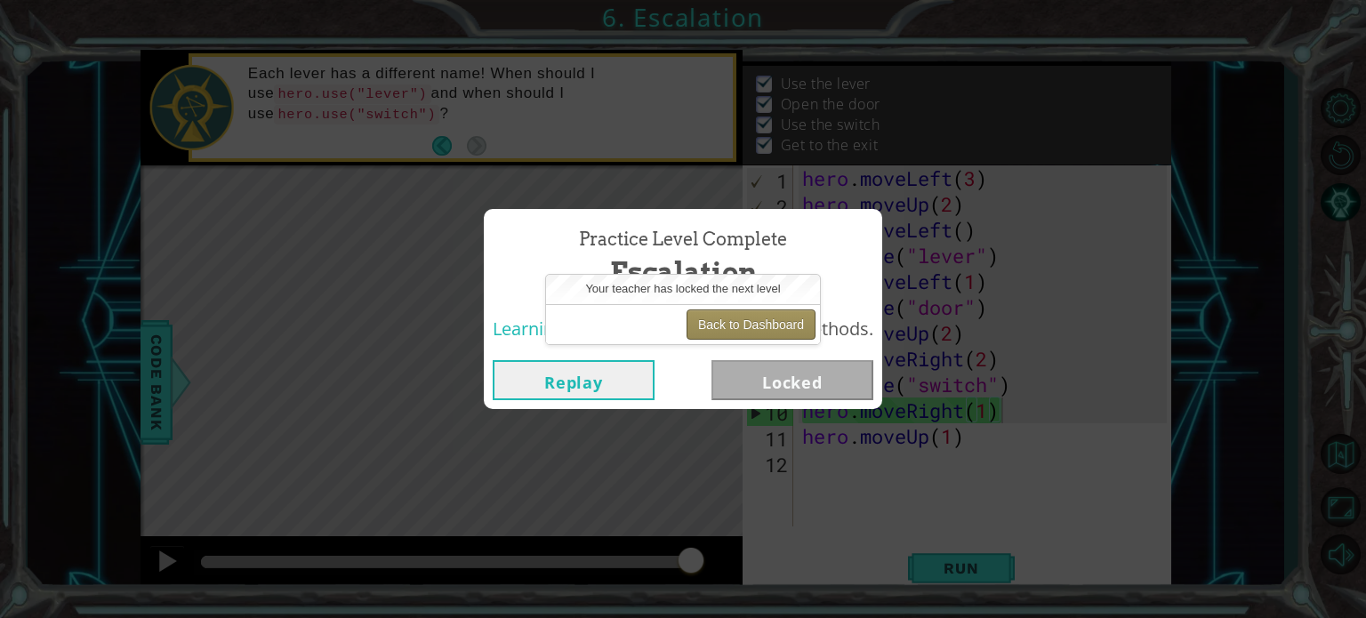
click at [772, 325] on button "Back to Dashboard" at bounding box center [750, 324] width 129 height 30
click at [771, 325] on button "Back to Dashboard" at bounding box center [750, 324] width 129 height 30
click at [750, 326] on button "Back to Dashboard" at bounding box center [750, 324] width 129 height 30
click at [717, 316] on button "Back to Dashboard" at bounding box center [750, 324] width 129 height 30
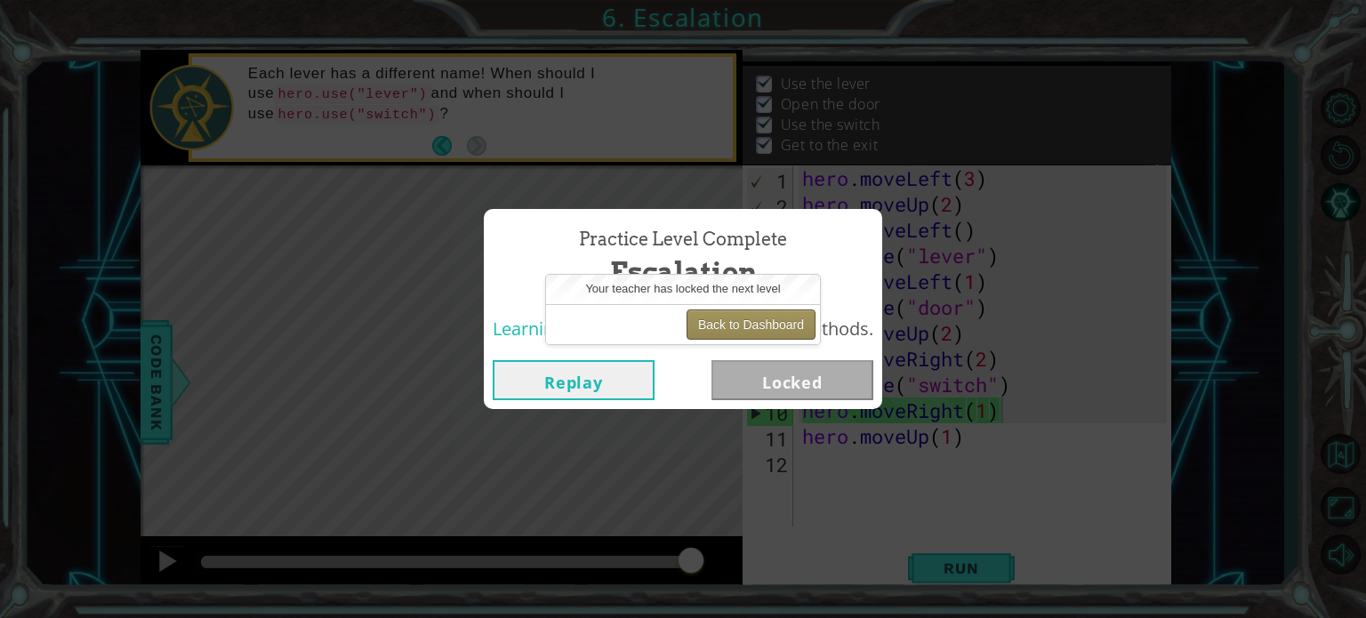
click at [743, 326] on button "Back to Dashboard" at bounding box center [750, 324] width 129 height 30
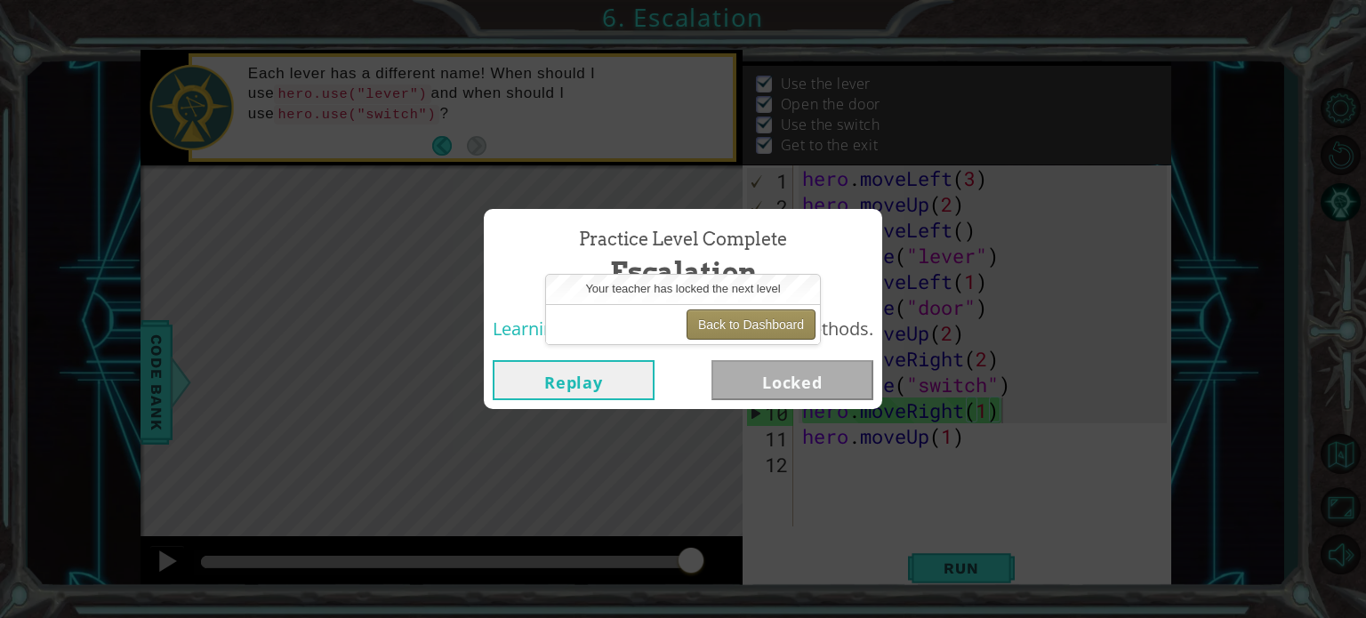
click at [735, 325] on button "Back to Dashboard" at bounding box center [750, 324] width 129 height 30
click at [746, 316] on button "Back to Dashboard" at bounding box center [750, 324] width 129 height 30
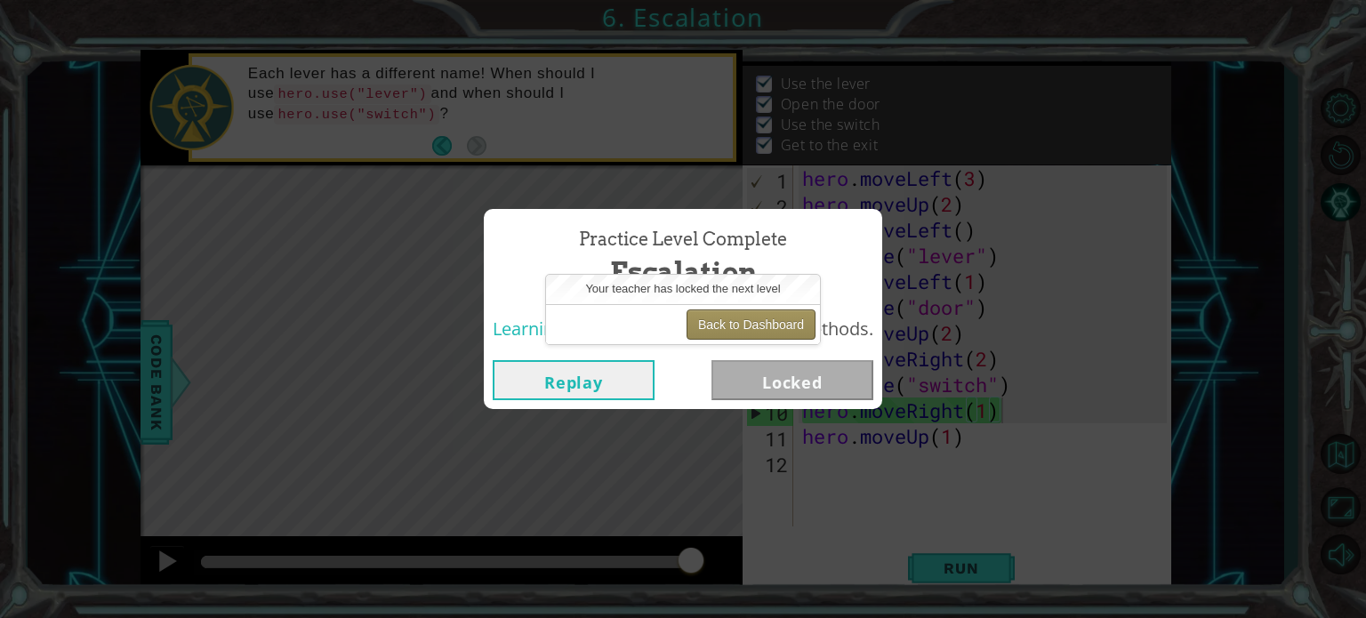
click at [746, 316] on button "Back to Dashboard" at bounding box center [750, 324] width 129 height 30
drag, startPoint x: 746, startPoint y: 316, endPoint x: 753, endPoint y: 323, distance: 10.1
click at [753, 323] on button "Back to Dashboard" at bounding box center [750, 324] width 129 height 30
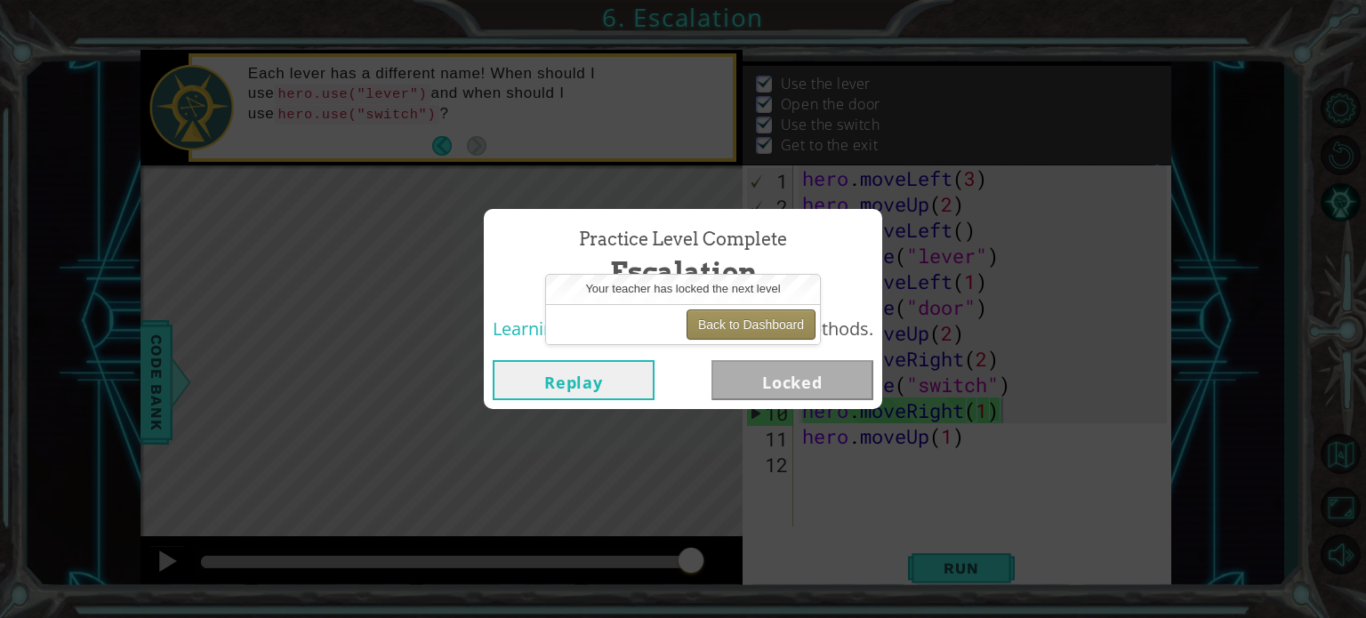
click at [753, 323] on button "Back to Dashboard" at bounding box center [750, 324] width 129 height 30
click at [756, 322] on button "Back to Dashboard" at bounding box center [750, 324] width 129 height 30
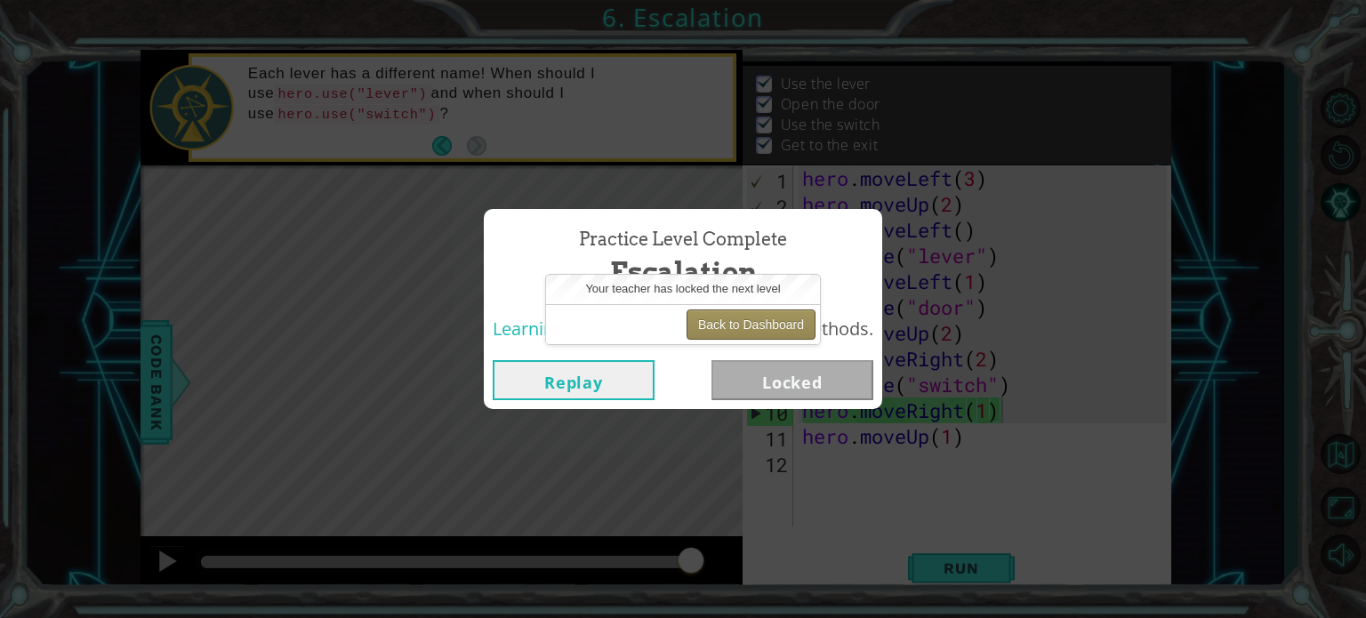
click at [756, 322] on button "Back to Dashboard" at bounding box center [750, 324] width 129 height 30
click at [745, 320] on button "Back to Dashboard" at bounding box center [750, 324] width 129 height 30
click at [743, 329] on button "Back to Dashboard" at bounding box center [750, 324] width 129 height 30
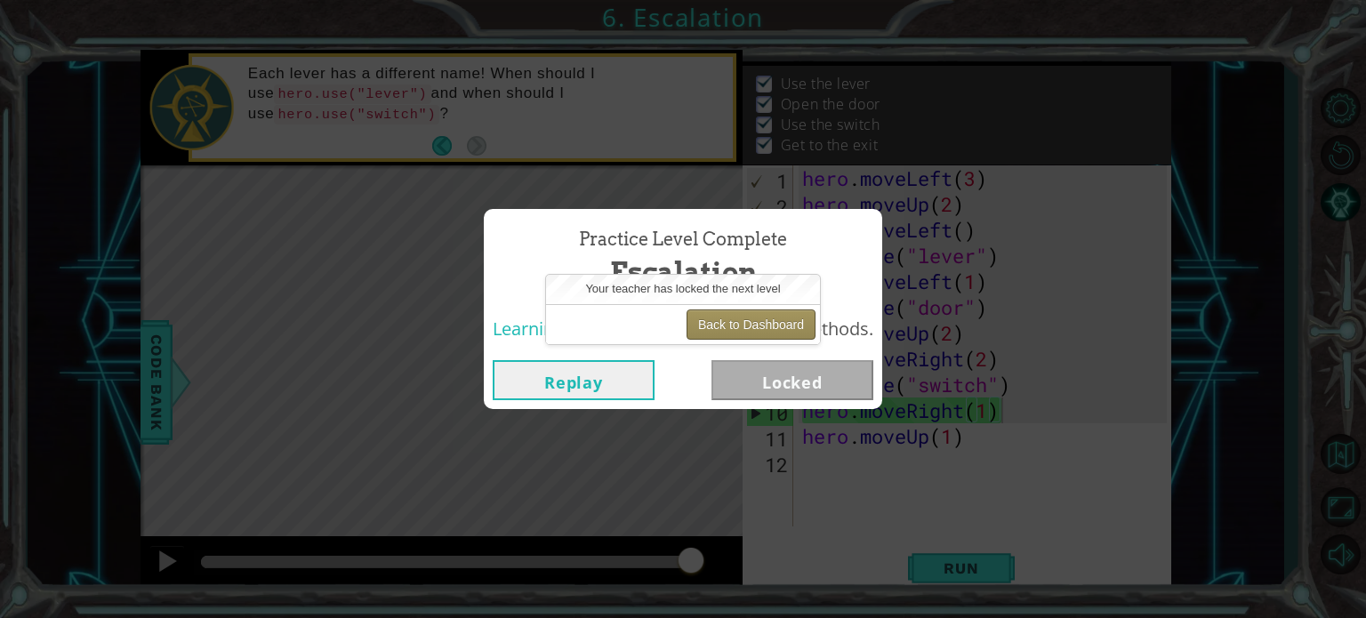
click at [743, 329] on button "Back to Dashboard" at bounding box center [750, 324] width 129 height 30
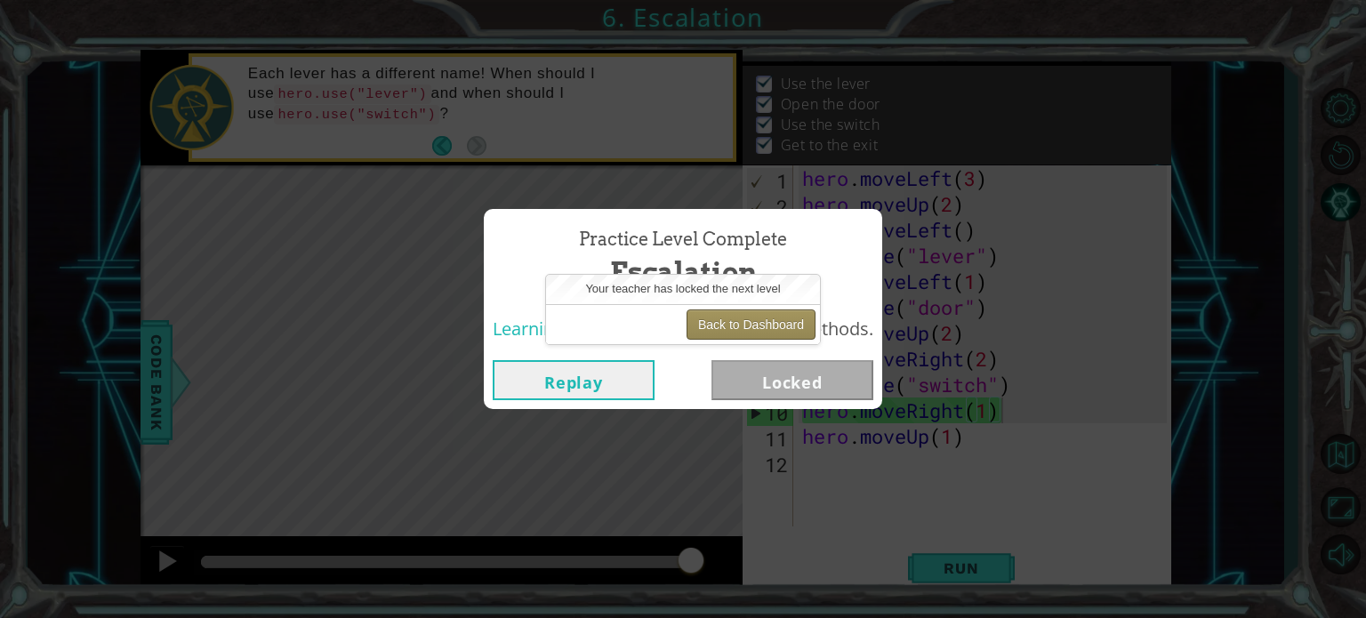
click at [743, 329] on button "Back to Dashboard" at bounding box center [750, 324] width 129 height 30
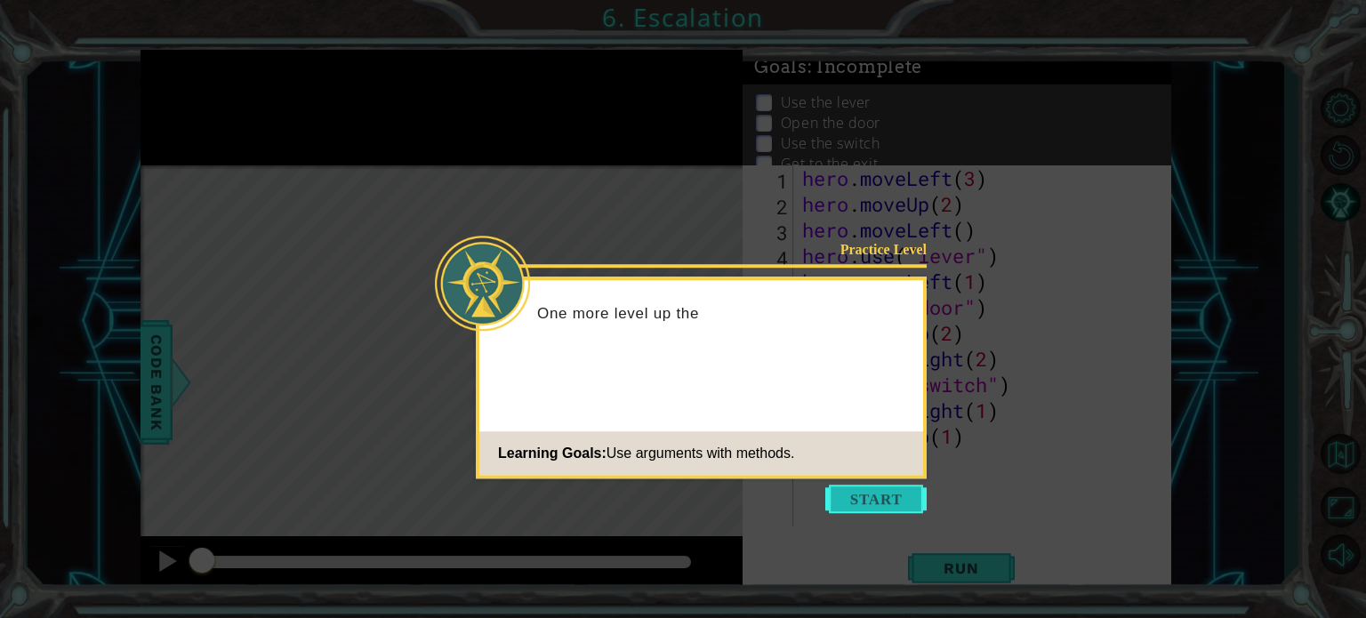
click at [861, 505] on button "Start" at bounding box center [875, 499] width 101 height 28
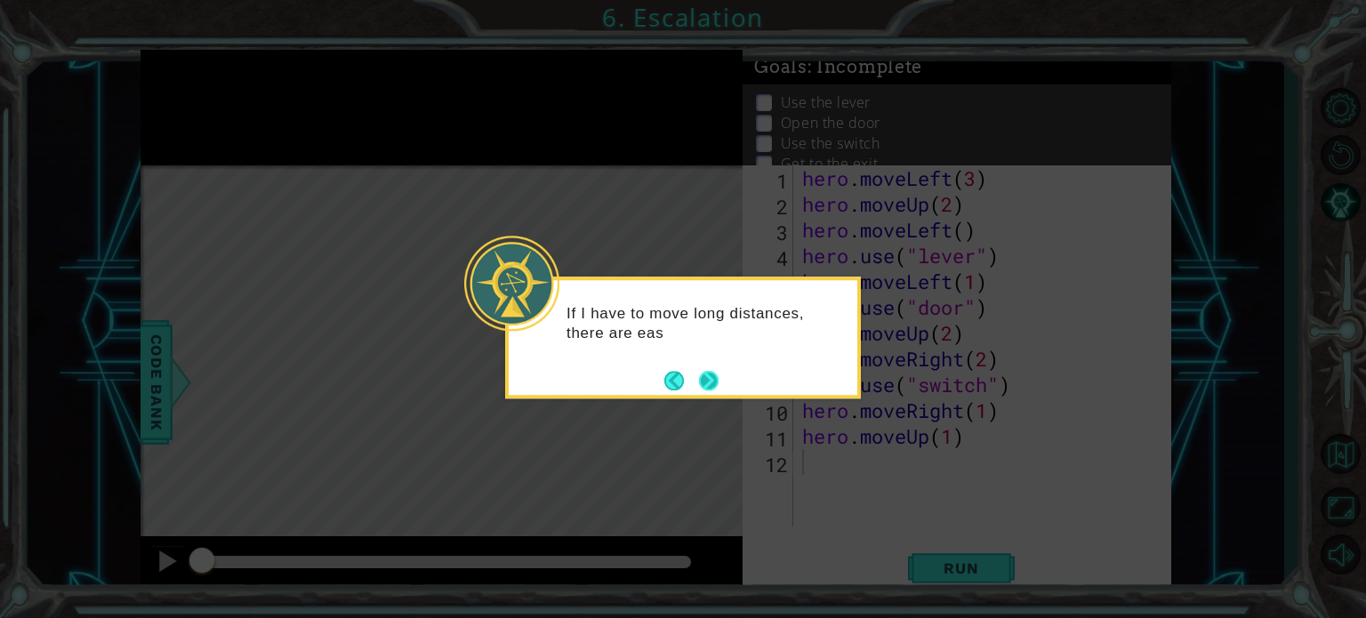
click at [711, 384] on button "Next" at bounding box center [709, 381] width 20 height 20
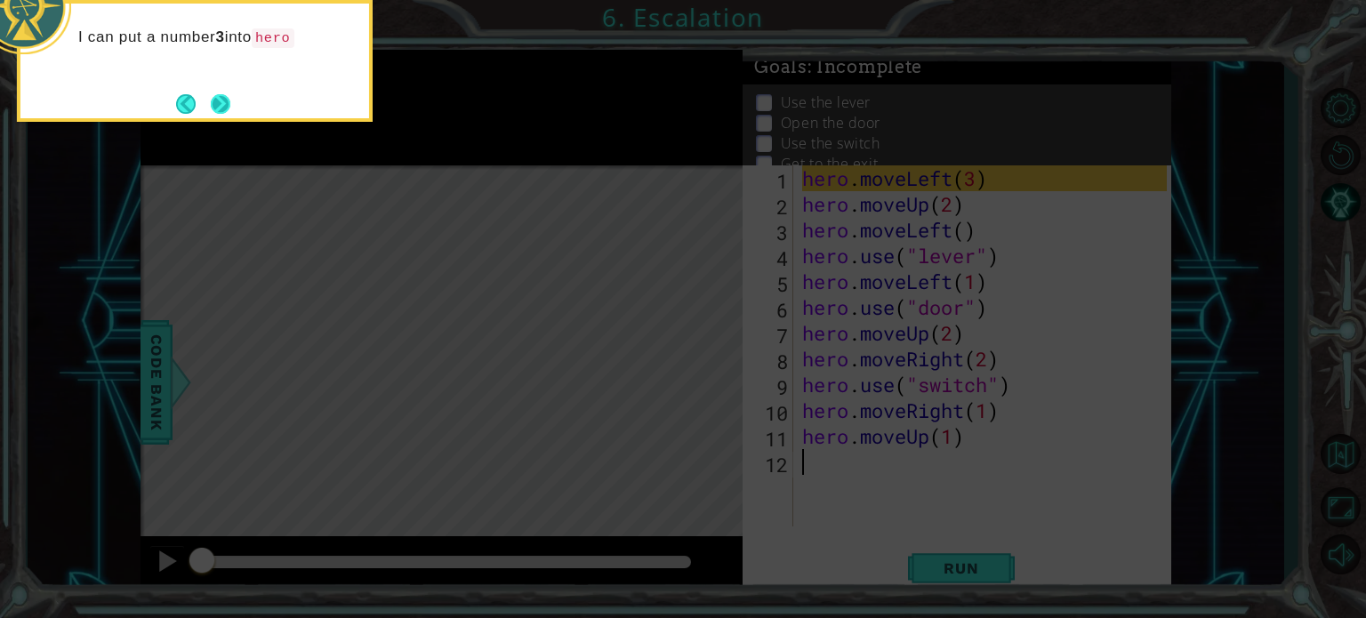
click at [226, 102] on button "Next" at bounding box center [221, 104] width 20 height 20
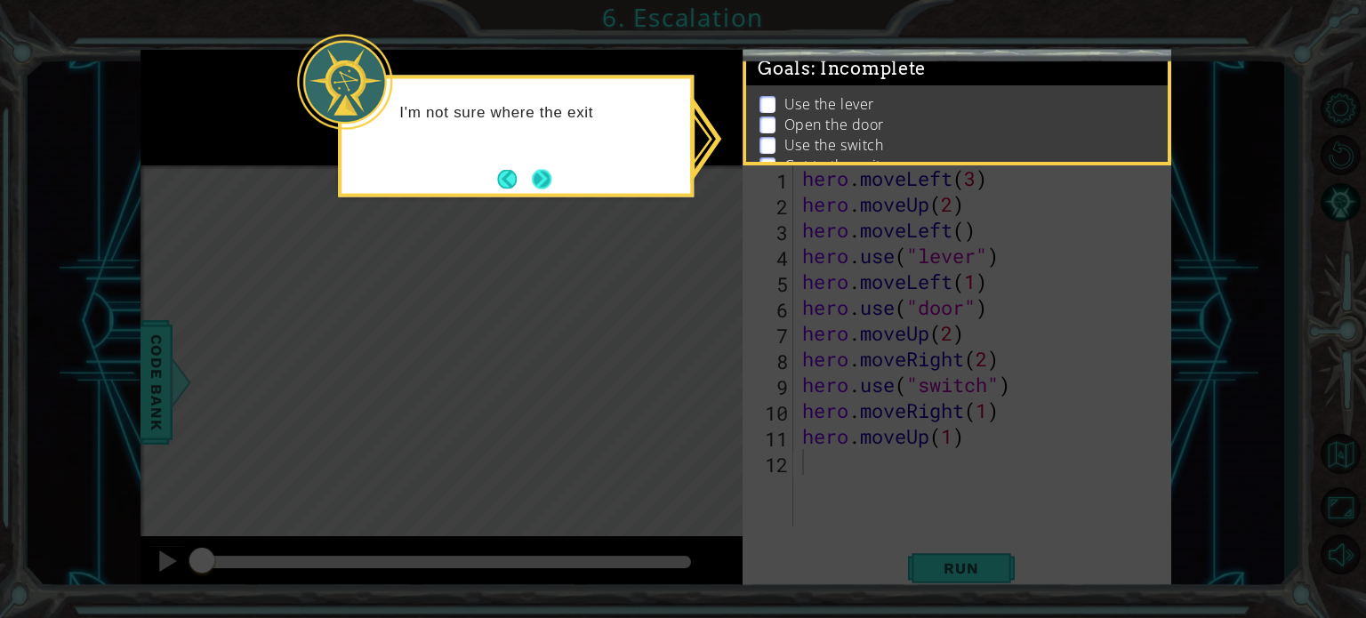
click at [532, 175] on button "Next" at bounding box center [542, 179] width 20 height 20
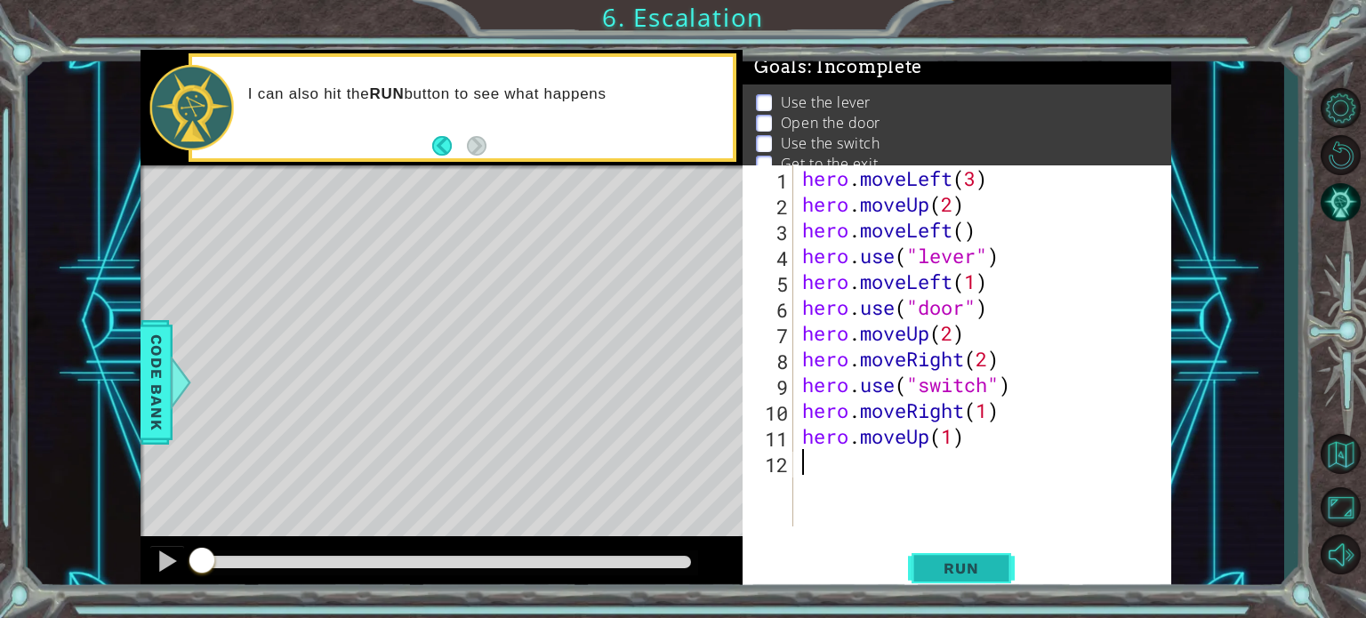
click at [979, 555] on button "Run" at bounding box center [961, 568] width 107 height 43
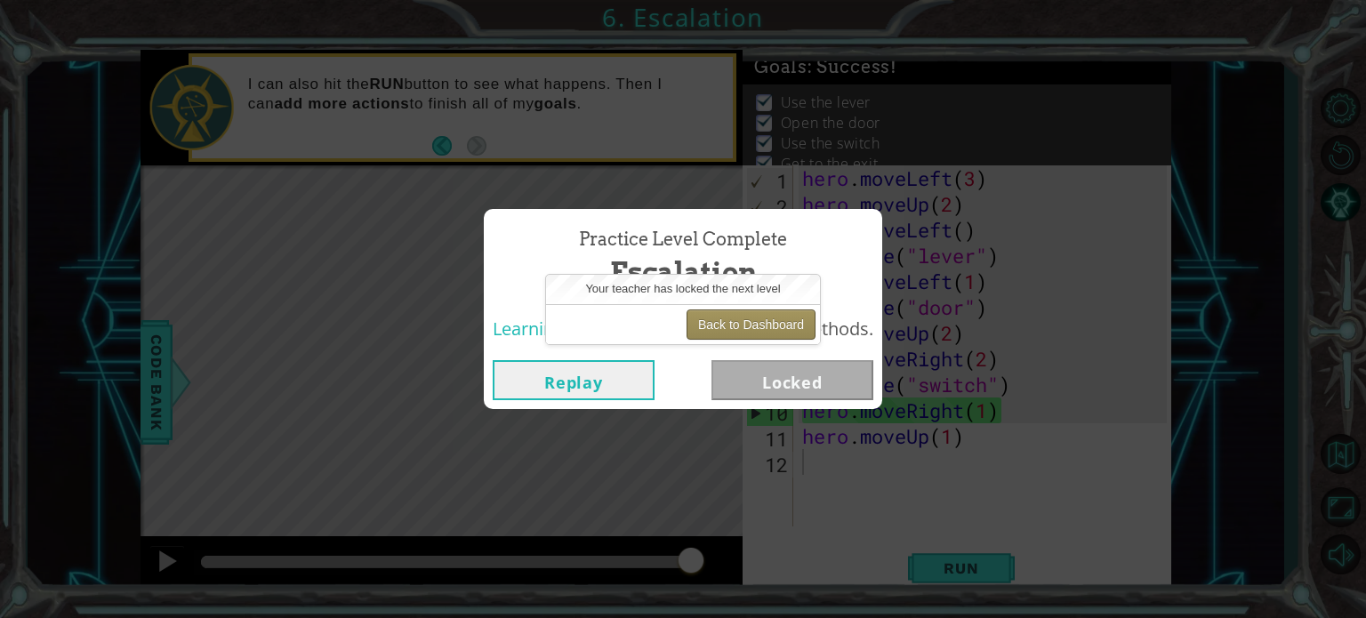
click at [783, 322] on button "Back to Dashboard" at bounding box center [750, 324] width 129 height 30
click at [783, 319] on button "Back to Dashboard" at bounding box center [750, 324] width 129 height 30
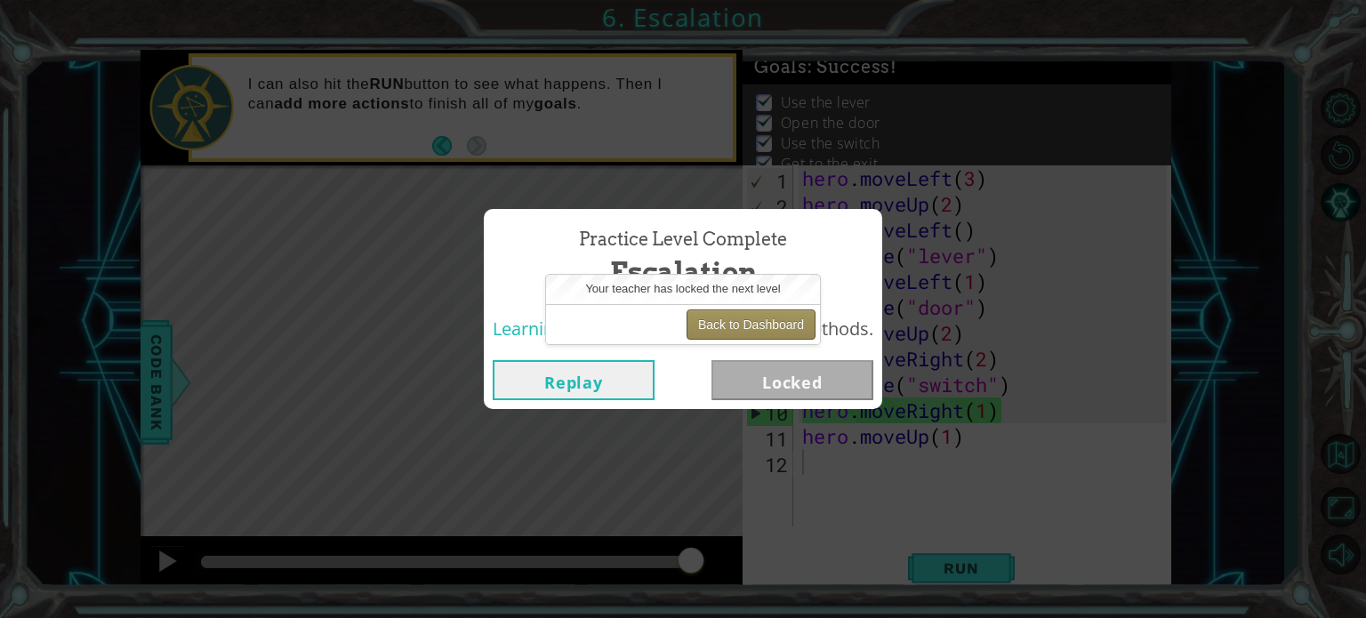
click at [783, 319] on button "Back to Dashboard" at bounding box center [750, 324] width 129 height 30
click at [760, 328] on button "Back to Dashboard" at bounding box center [750, 324] width 129 height 30
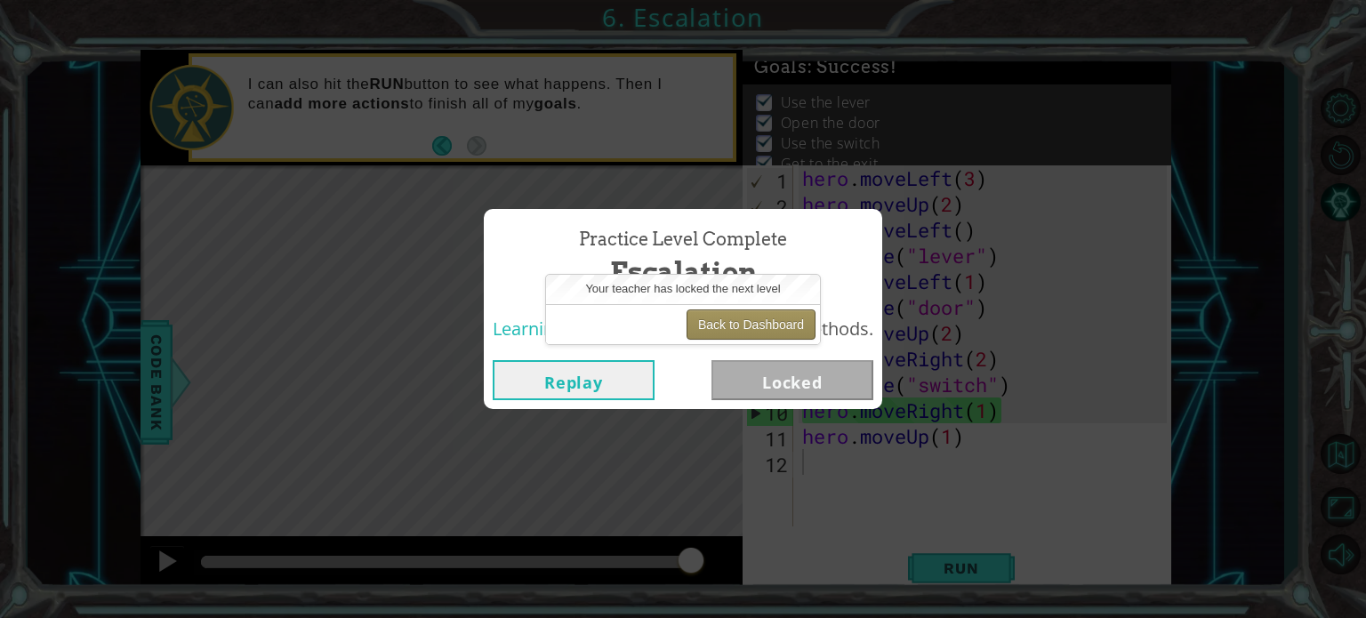
click at [760, 328] on button "Back to Dashboard" at bounding box center [750, 324] width 129 height 30
drag, startPoint x: 760, startPoint y: 328, endPoint x: 633, endPoint y: 36, distance: 319.0
click at [728, 234] on body "1 ההההההההההההההההההההההההההההההההההההההההההההההההההההההההההההההההההההההההההההה…" at bounding box center [683, 309] width 1366 height 618
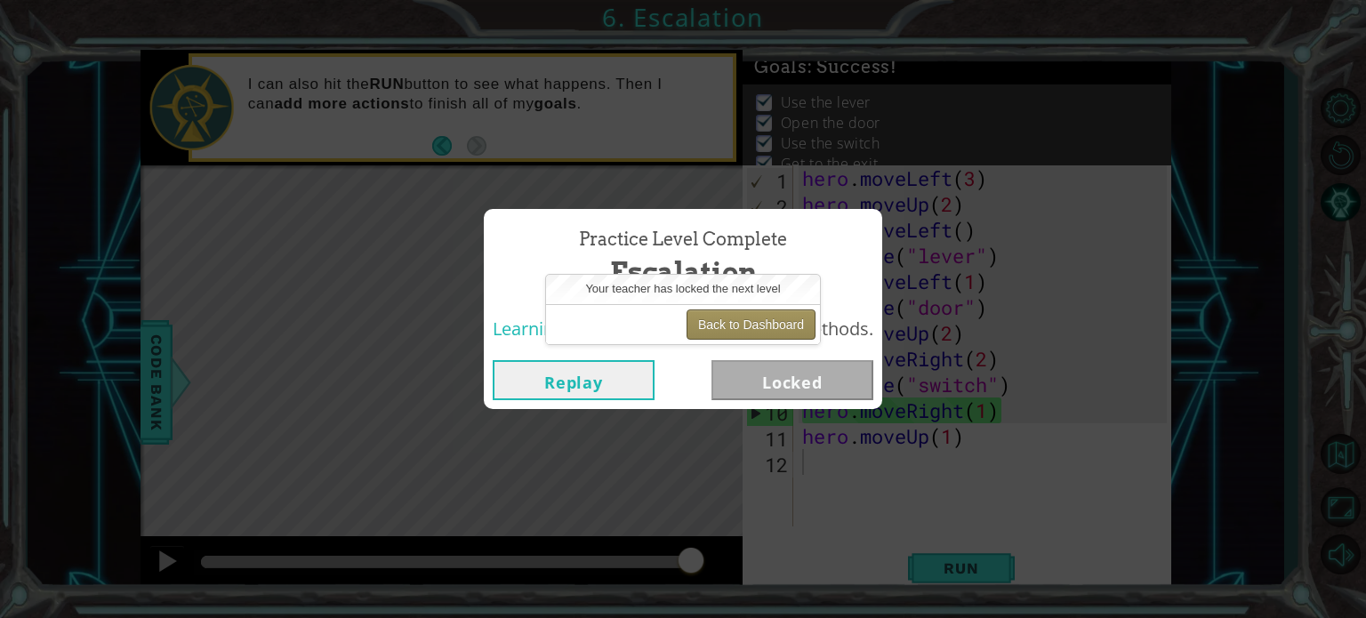
click at [770, 320] on button "Back to Dashboard" at bounding box center [750, 324] width 129 height 30
click at [1123, 196] on div "Practice Level Complete Escalation Learning Goals: Use arguments with methods. …" at bounding box center [683, 309] width 1366 height 618
